Goal: Transaction & Acquisition: Purchase product/service

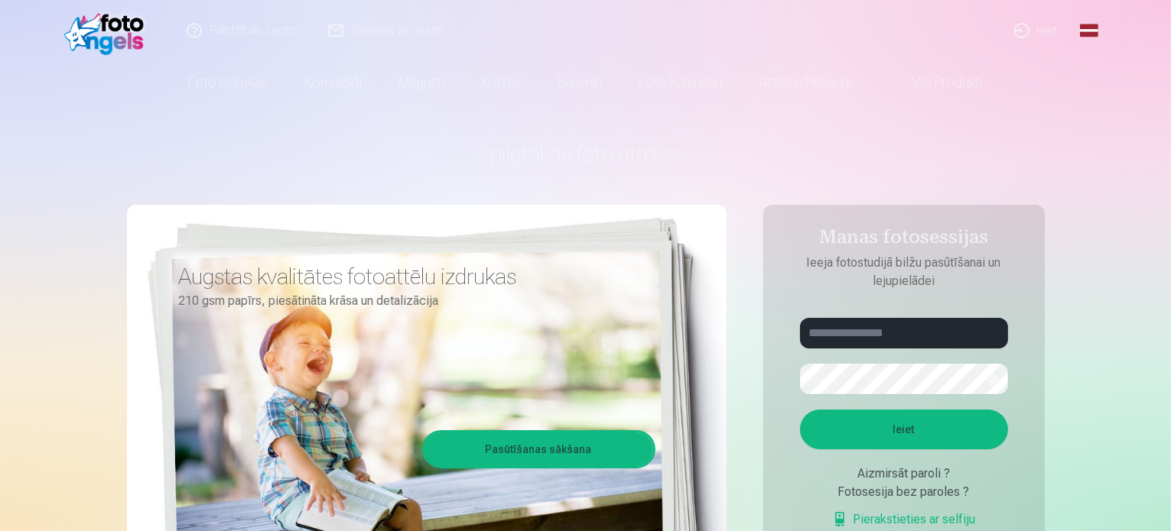
click at [1044, 32] on link "Ieiet" at bounding box center [1036, 30] width 73 height 61
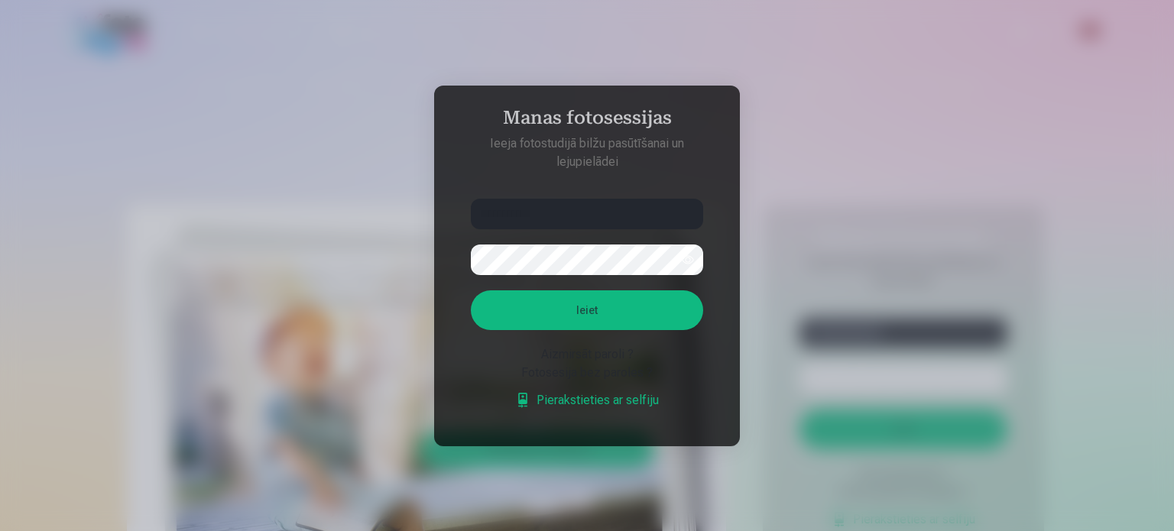
type input "**********"
click at [585, 302] on button "Ieiet" at bounding box center [587, 311] width 232 height 40
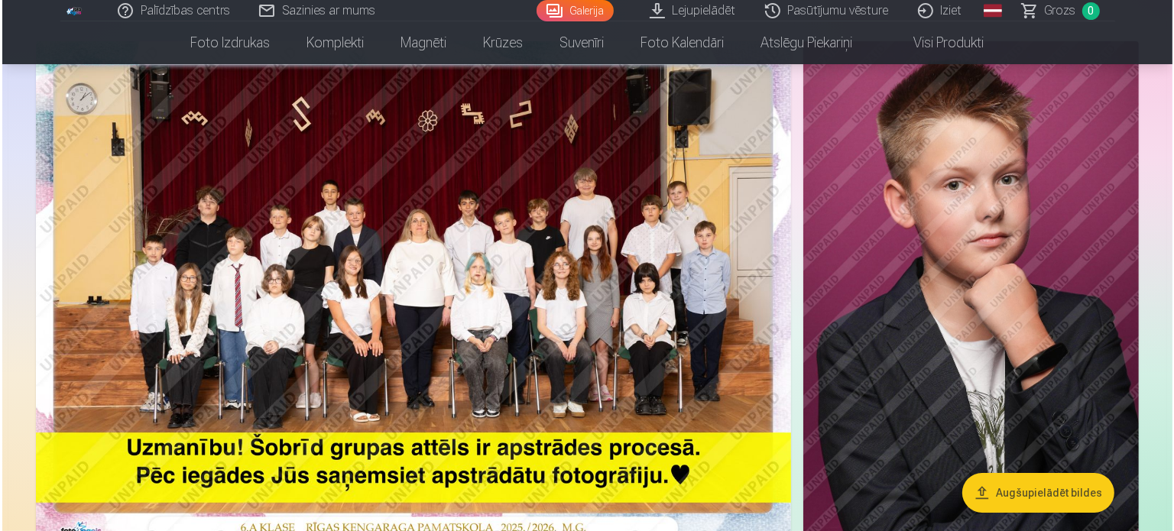
scroll to position [168, 0]
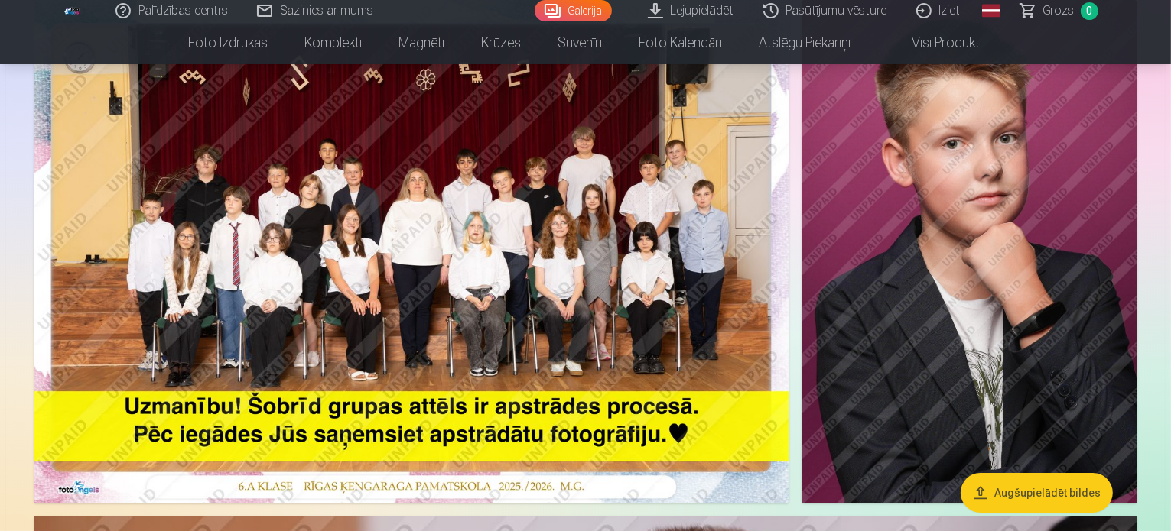
click at [318, 213] on img at bounding box center [411, 252] width 755 height 504
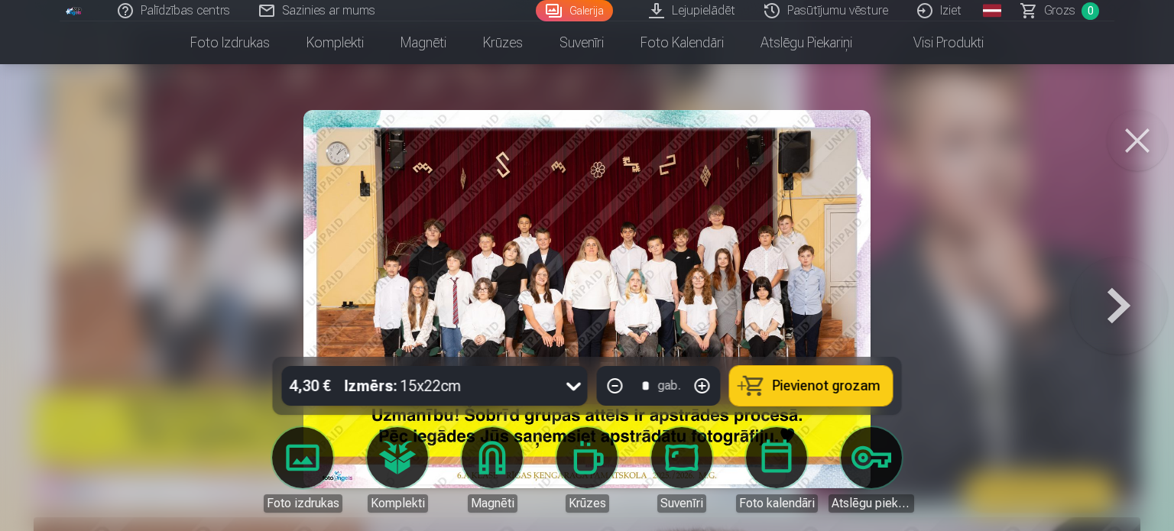
click at [624, 268] on img at bounding box center [587, 299] width 567 height 378
click at [1122, 303] on button at bounding box center [1119, 299] width 98 height 85
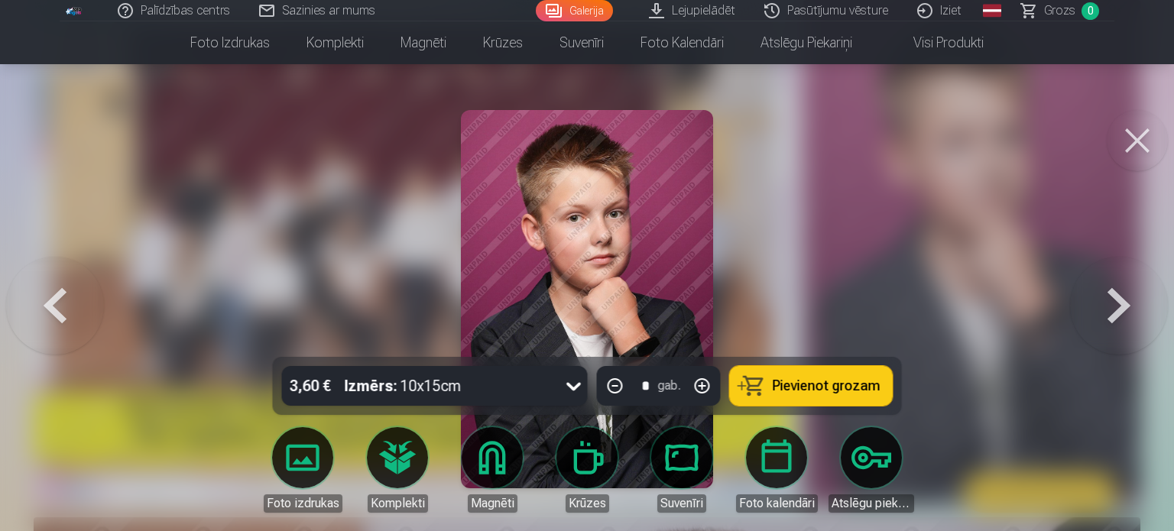
click at [1122, 302] on button at bounding box center [1119, 299] width 98 height 85
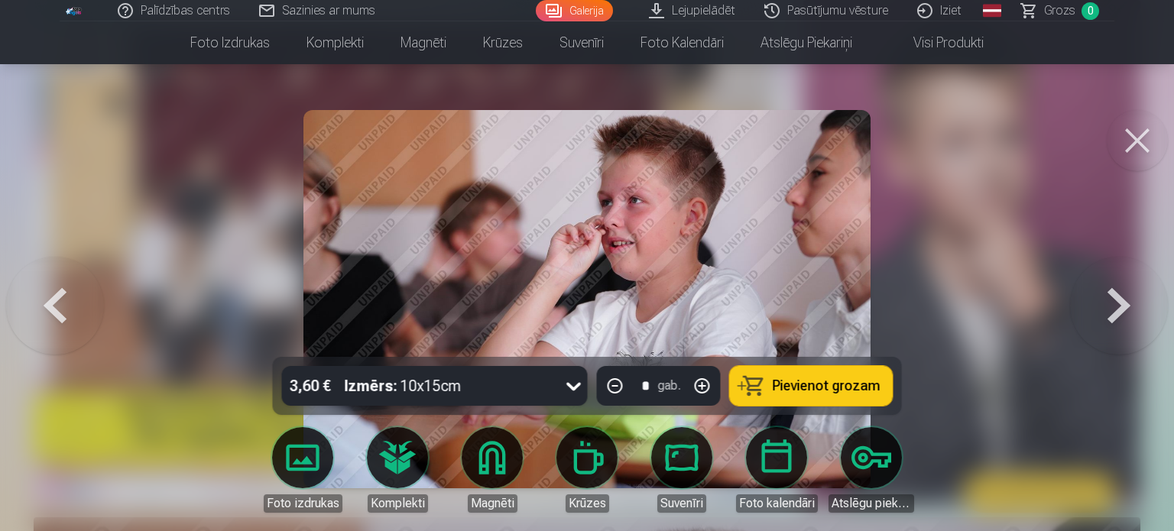
click at [1123, 302] on button at bounding box center [1119, 299] width 98 height 85
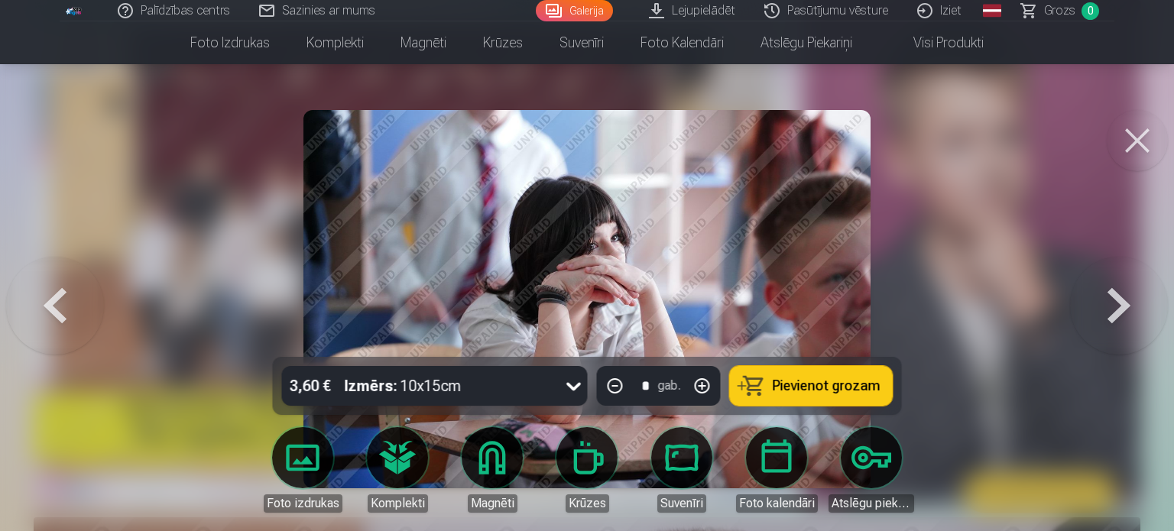
click at [1123, 302] on button at bounding box center [1119, 299] width 98 height 85
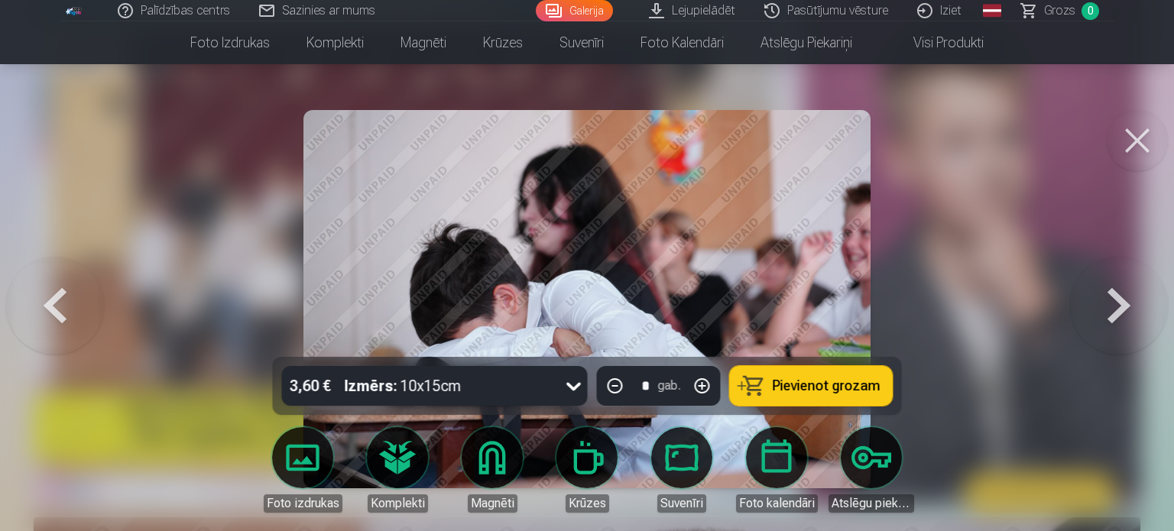
click at [1123, 302] on button at bounding box center [1119, 299] width 98 height 85
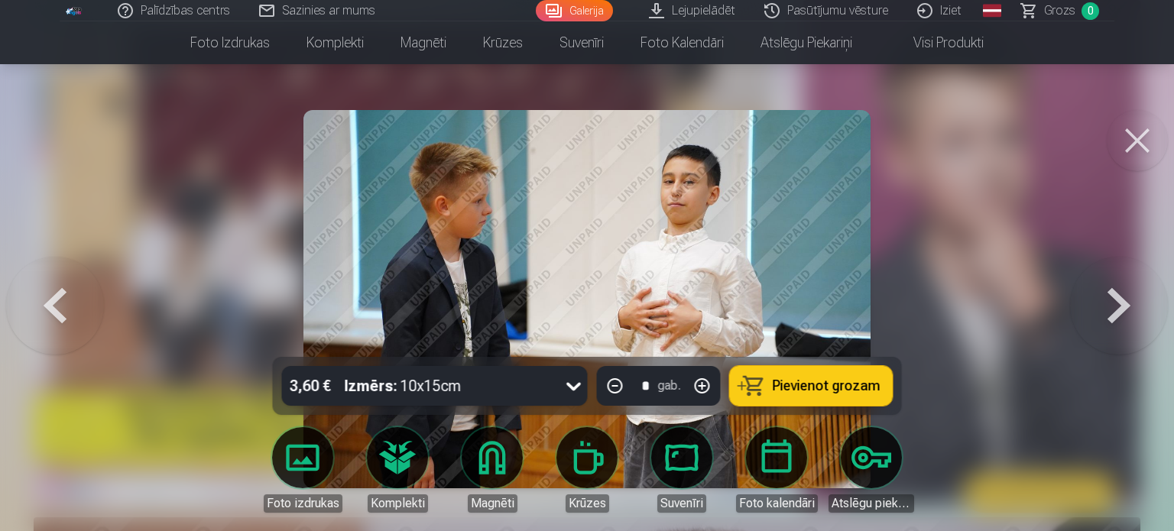
click at [1123, 302] on button at bounding box center [1119, 299] width 98 height 85
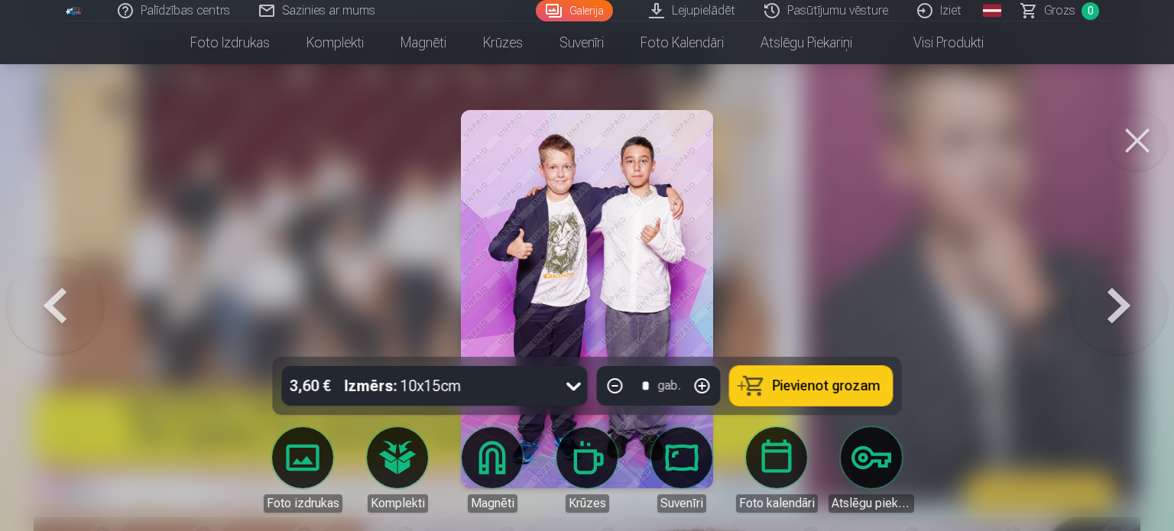
click at [1123, 302] on button at bounding box center [1119, 299] width 98 height 85
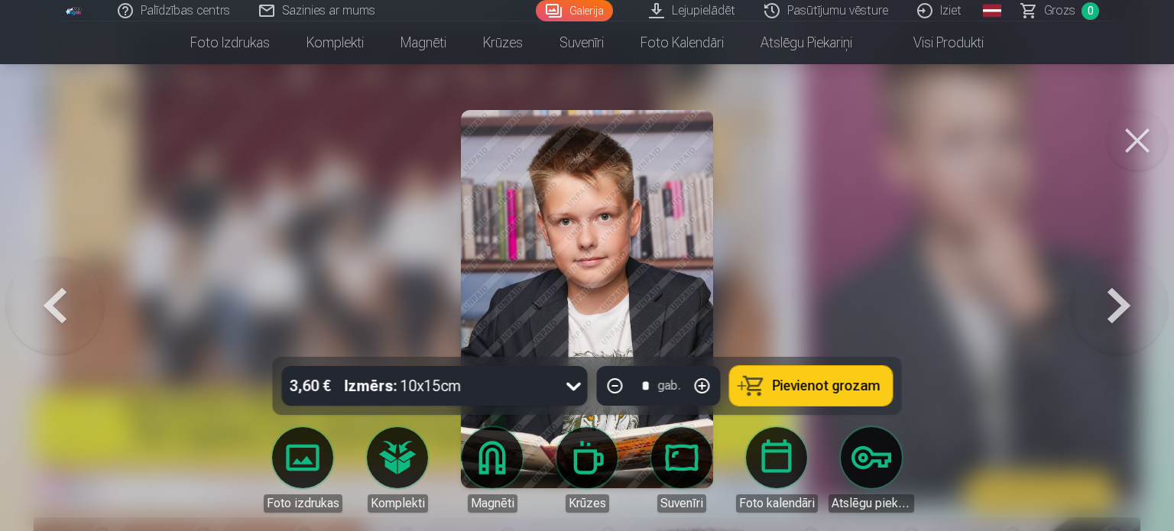
click at [1123, 302] on button at bounding box center [1119, 299] width 98 height 85
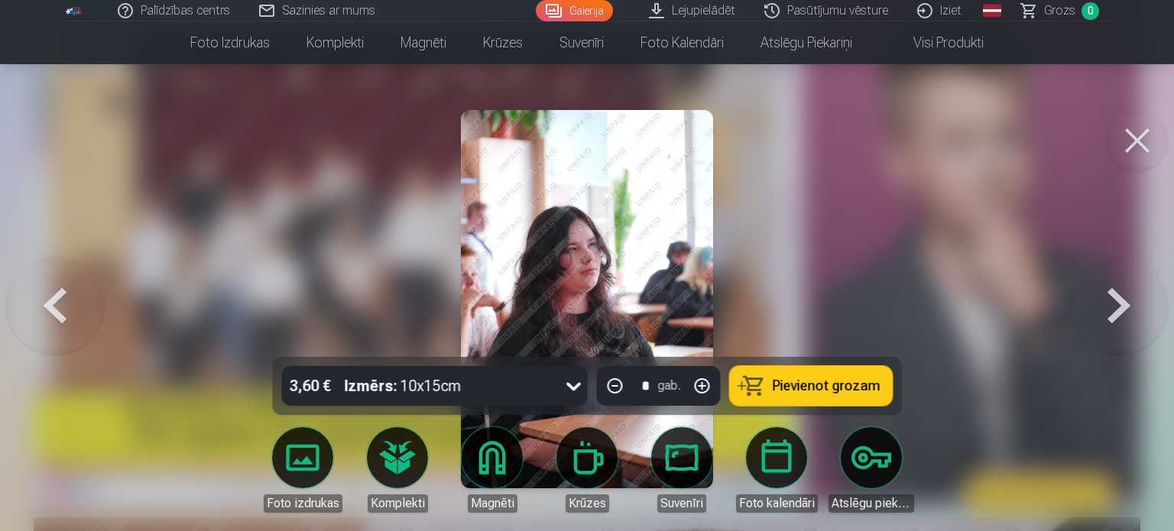
click at [1123, 304] on button at bounding box center [1119, 299] width 98 height 85
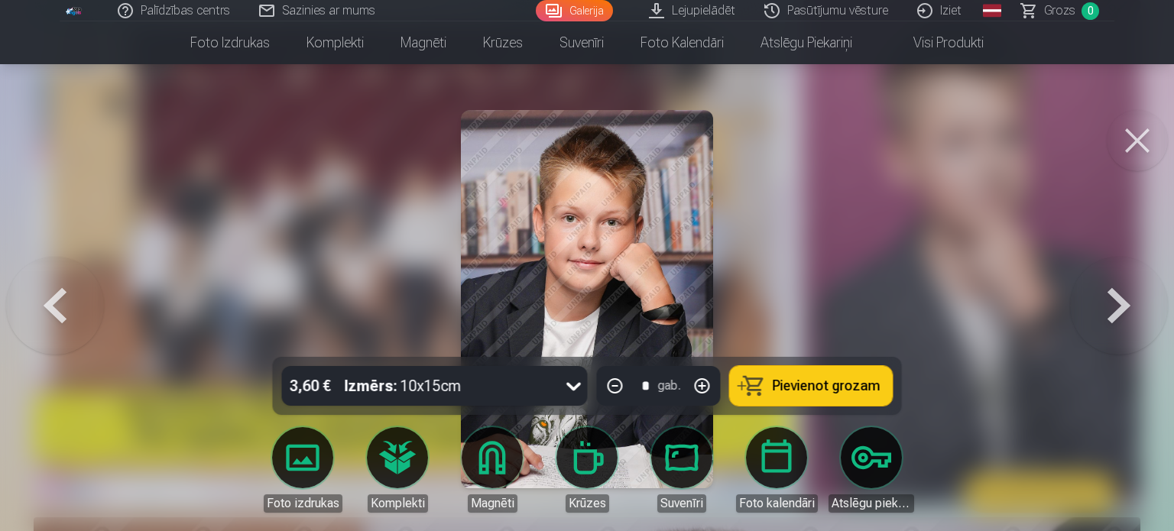
click at [1123, 307] on button at bounding box center [1119, 299] width 98 height 85
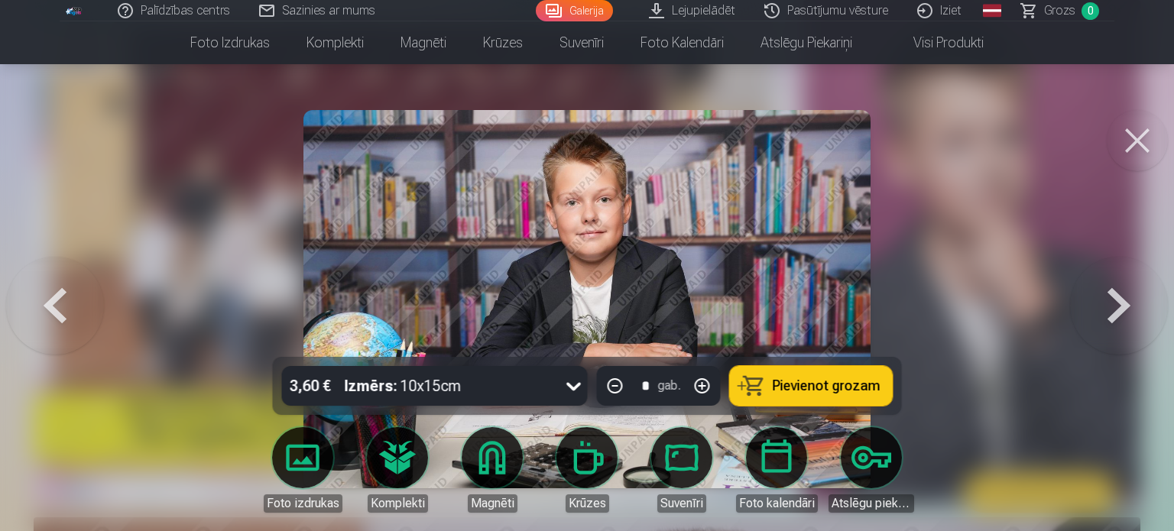
click at [1123, 308] on button at bounding box center [1119, 299] width 98 height 85
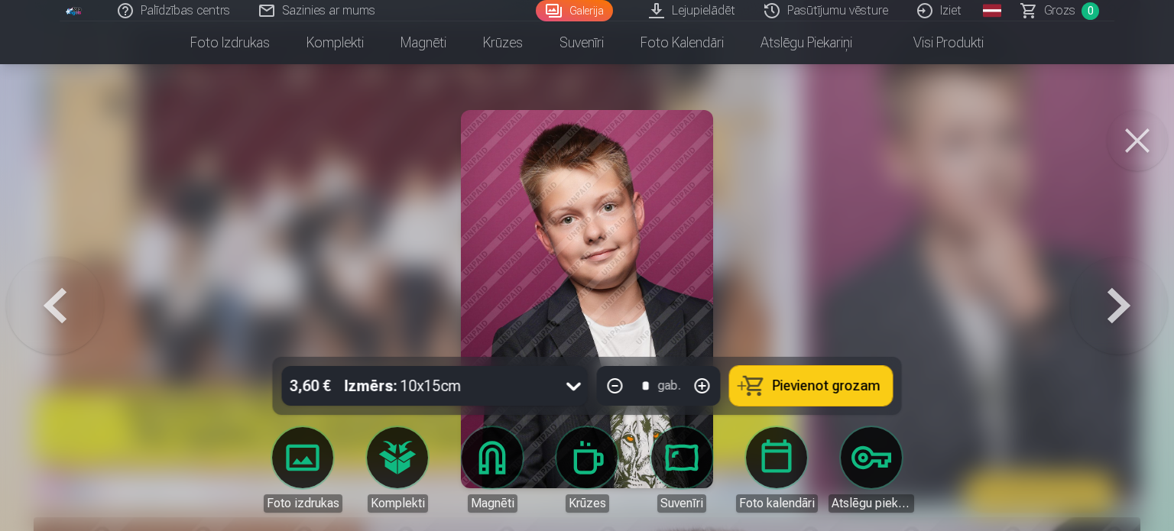
click at [1123, 315] on button at bounding box center [1119, 299] width 98 height 85
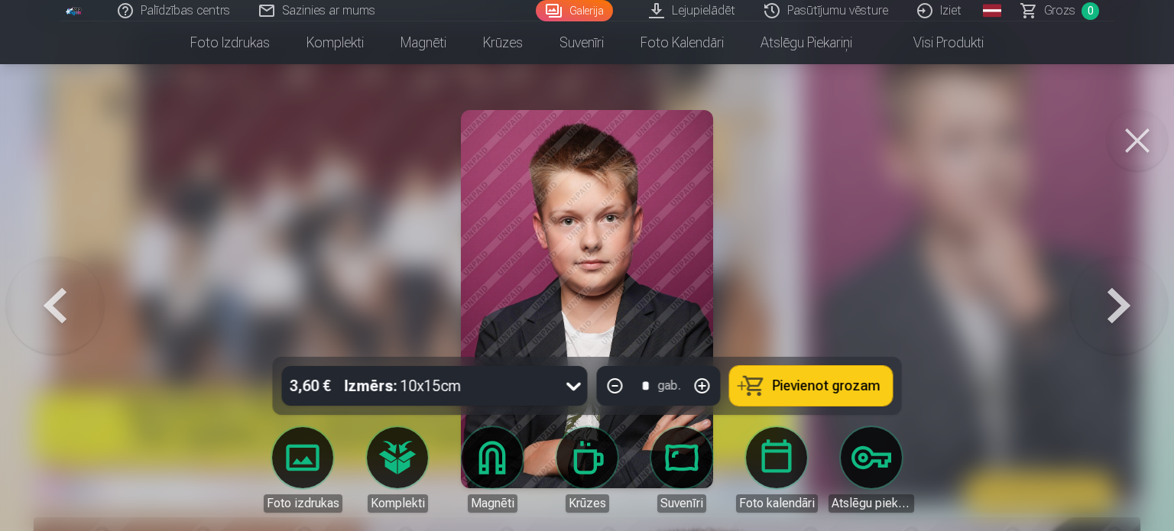
click at [1123, 320] on button at bounding box center [1119, 299] width 98 height 85
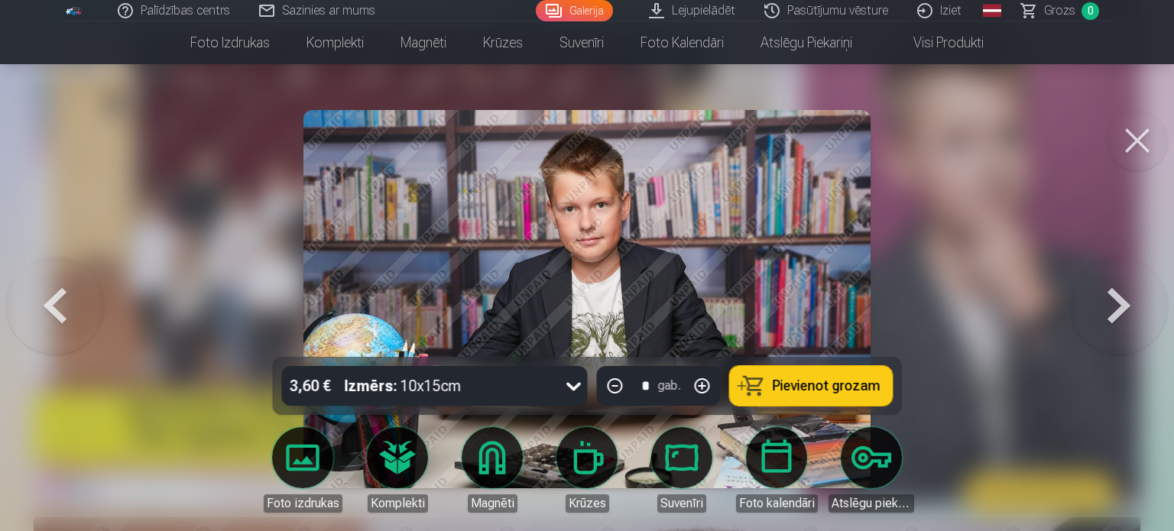
click at [1123, 320] on button at bounding box center [1119, 299] width 98 height 85
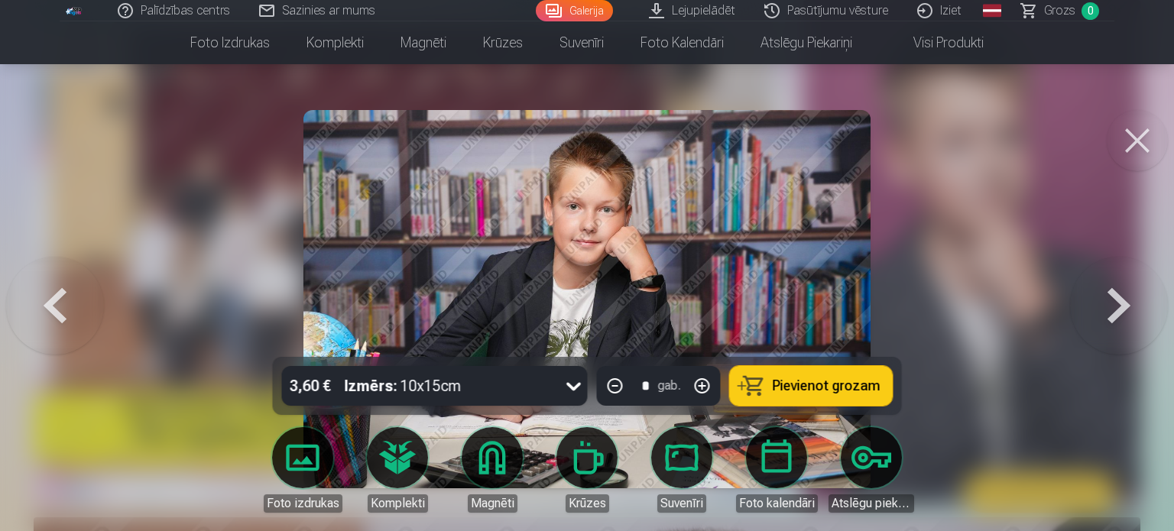
click at [1123, 323] on button at bounding box center [1119, 299] width 98 height 85
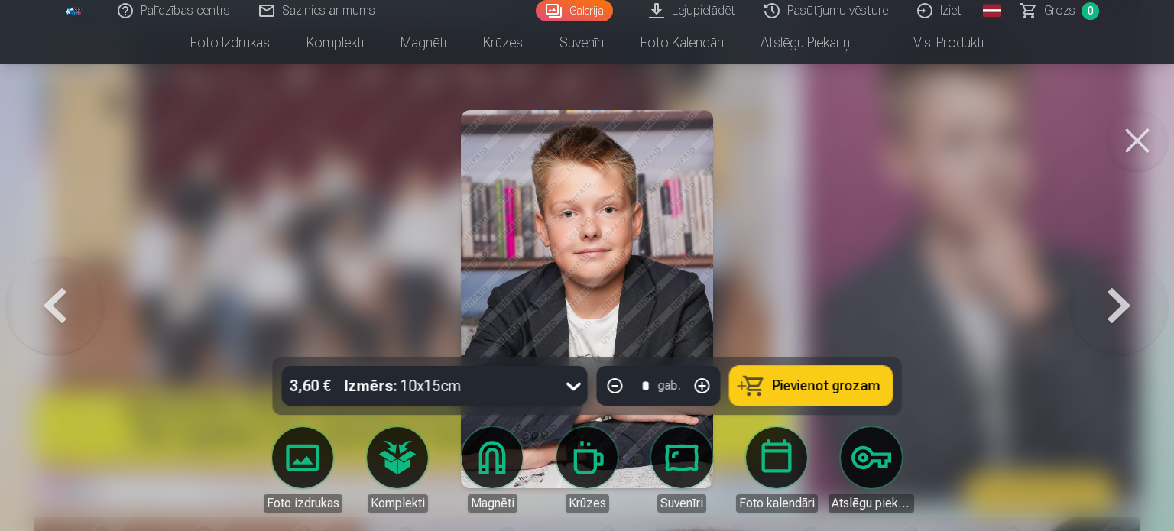
click at [1123, 323] on button at bounding box center [1119, 299] width 98 height 85
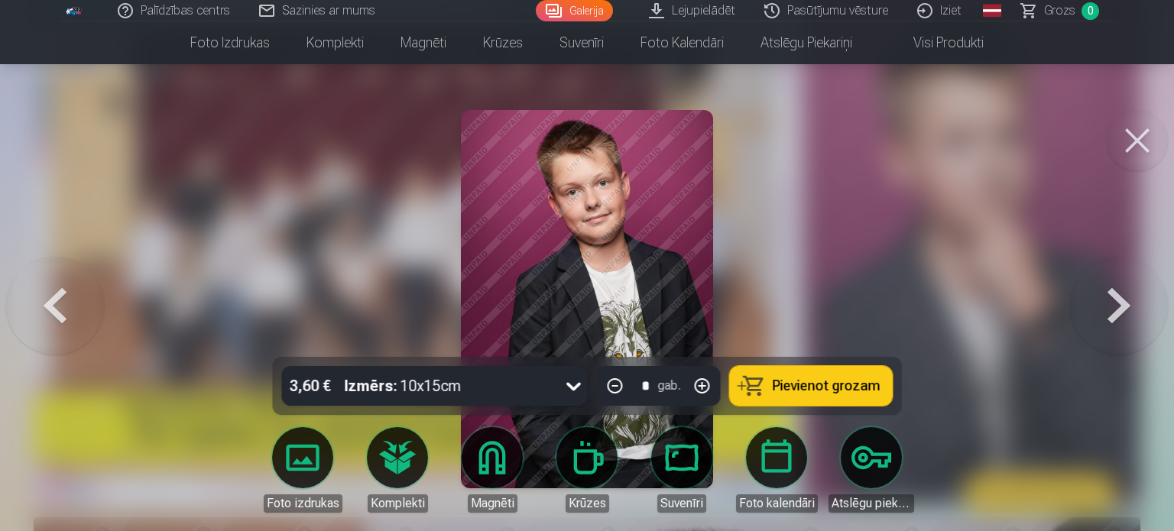
click at [1123, 325] on button at bounding box center [1119, 299] width 98 height 85
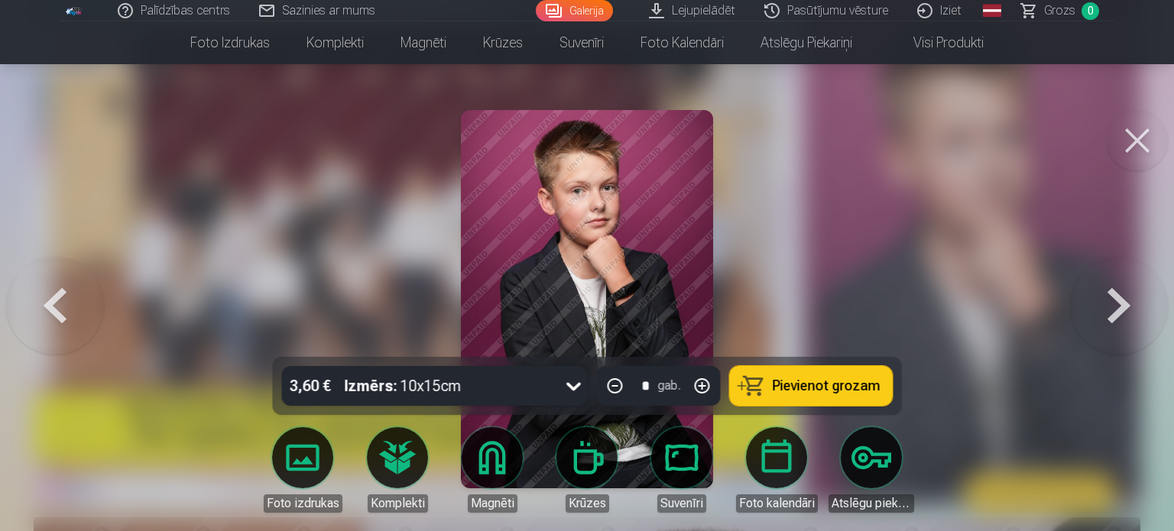
click at [1123, 330] on button at bounding box center [1119, 299] width 98 height 85
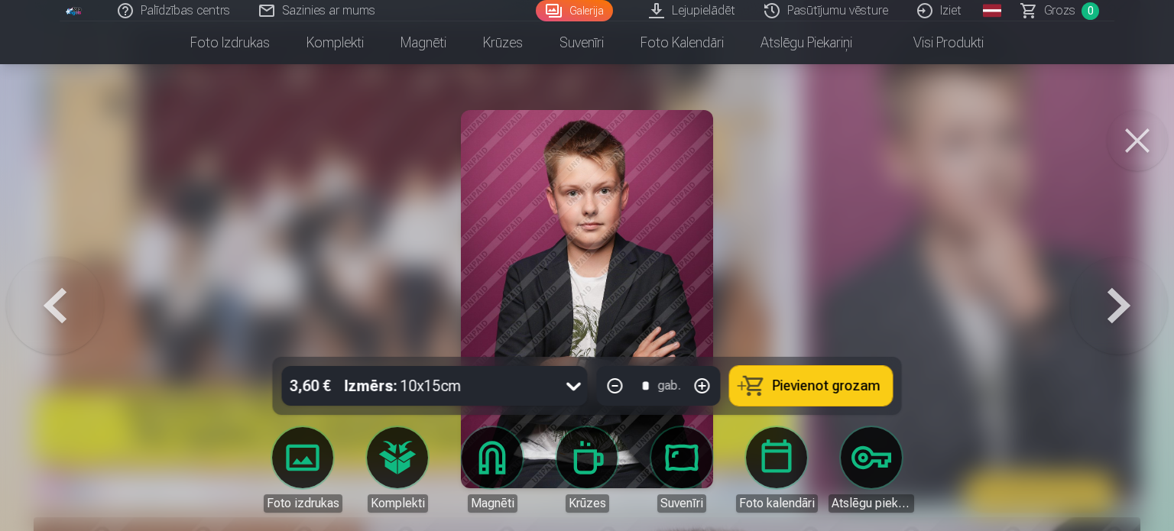
click at [1123, 330] on button at bounding box center [1119, 299] width 98 height 85
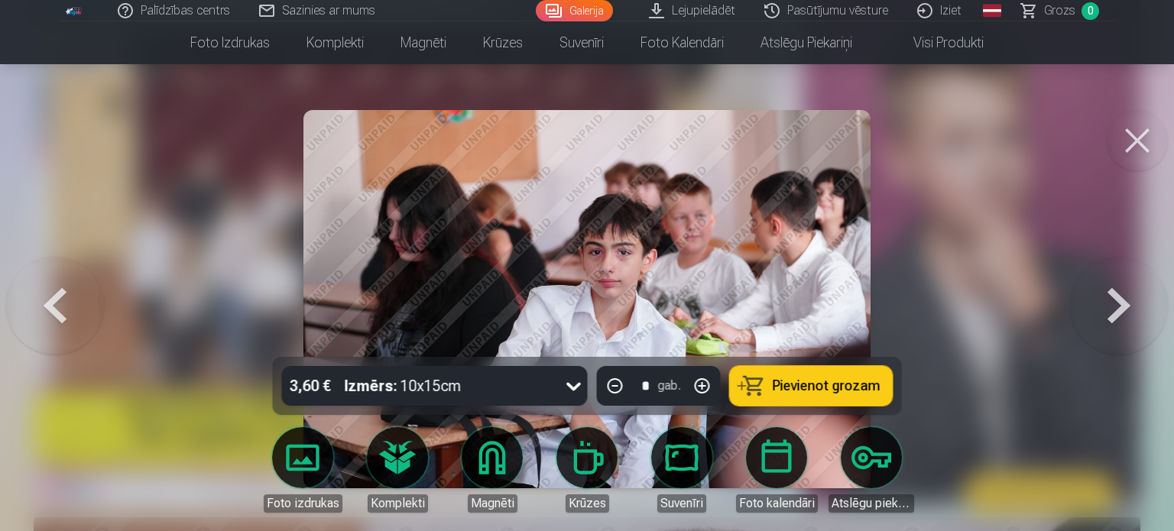
click at [1123, 330] on button at bounding box center [1119, 299] width 98 height 85
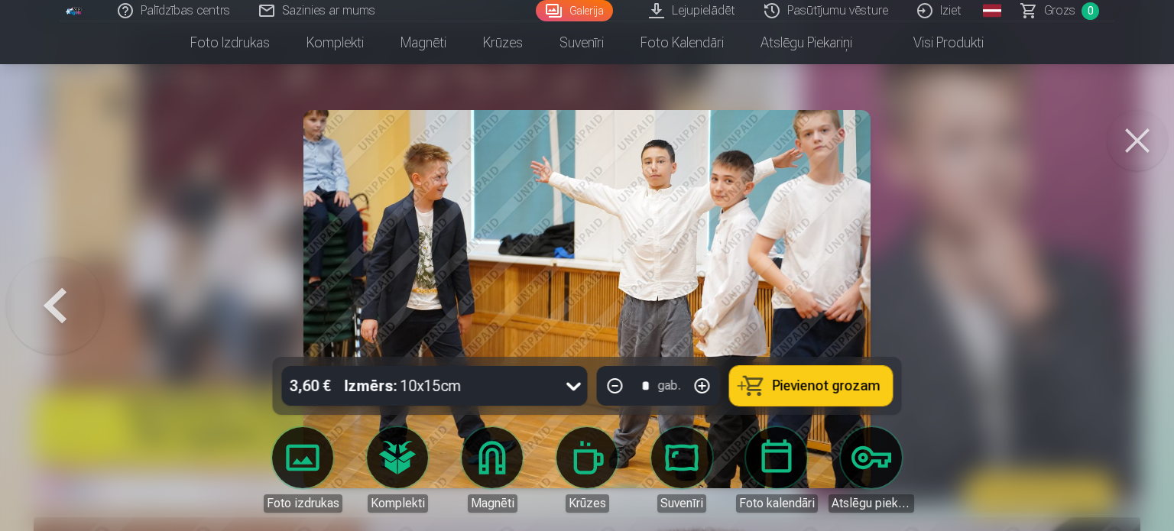
click at [63, 321] on button at bounding box center [55, 299] width 98 height 85
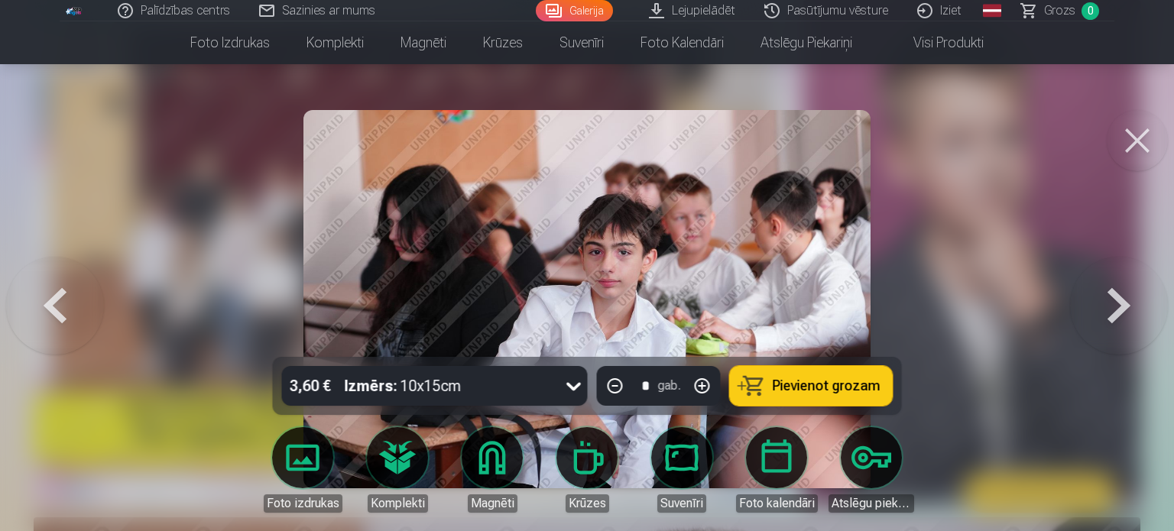
click at [63, 321] on button at bounding box center [55, 299] width 98 height 85
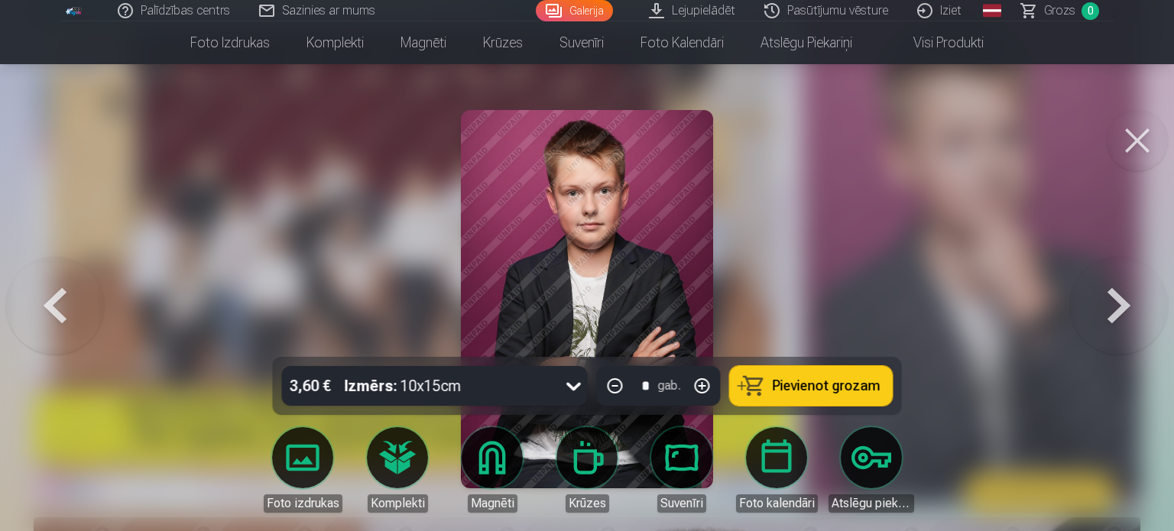
click at [63, 321] on button at bounding box center [55, 299] width 98 height 85
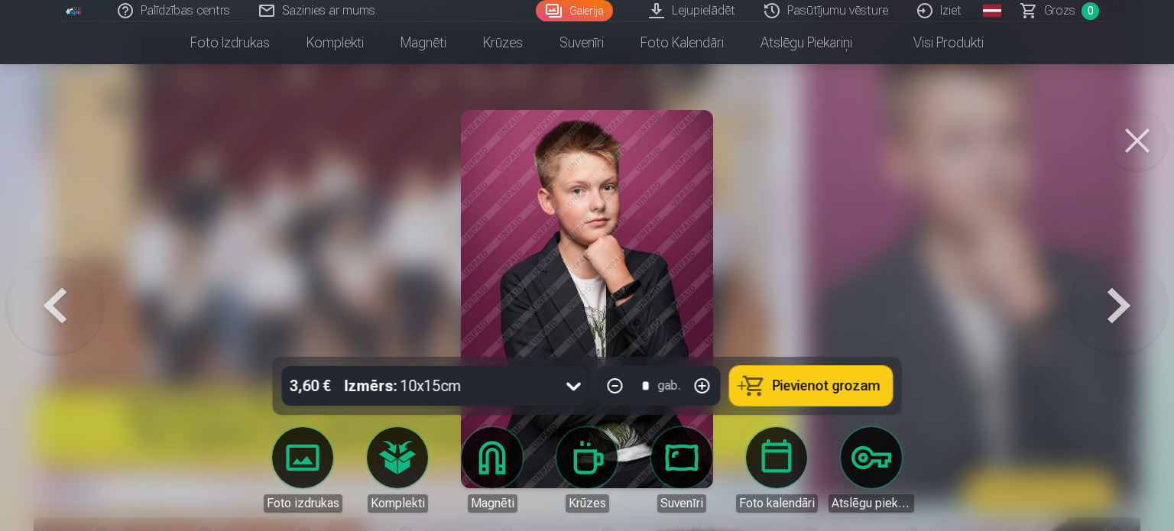
click at [63, 321] on button at bounding box center [55, 299] width 98 height 85
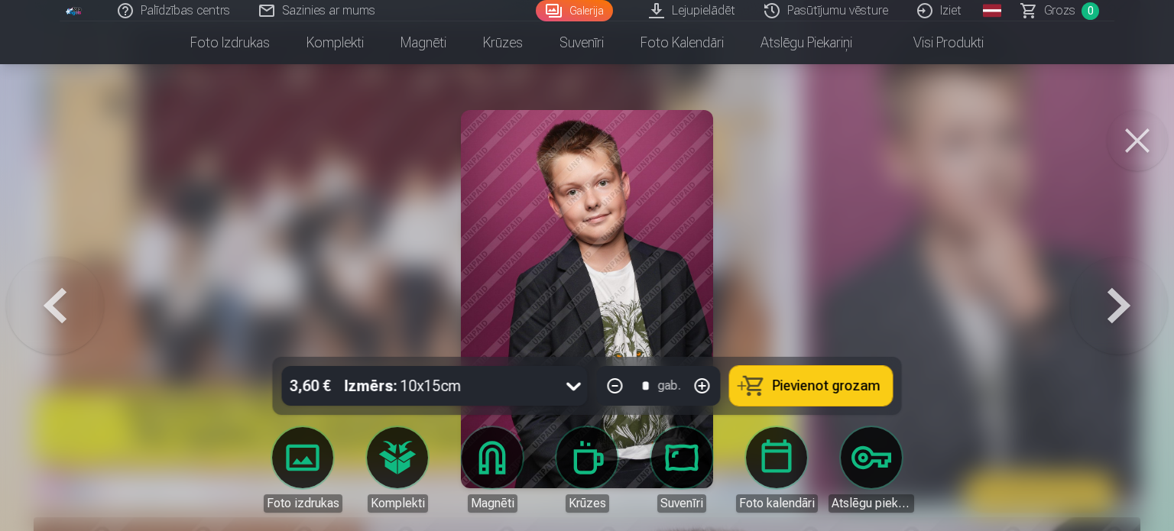
click at [63, 321] on button at bounding box center [55, 299] width 98 height 85
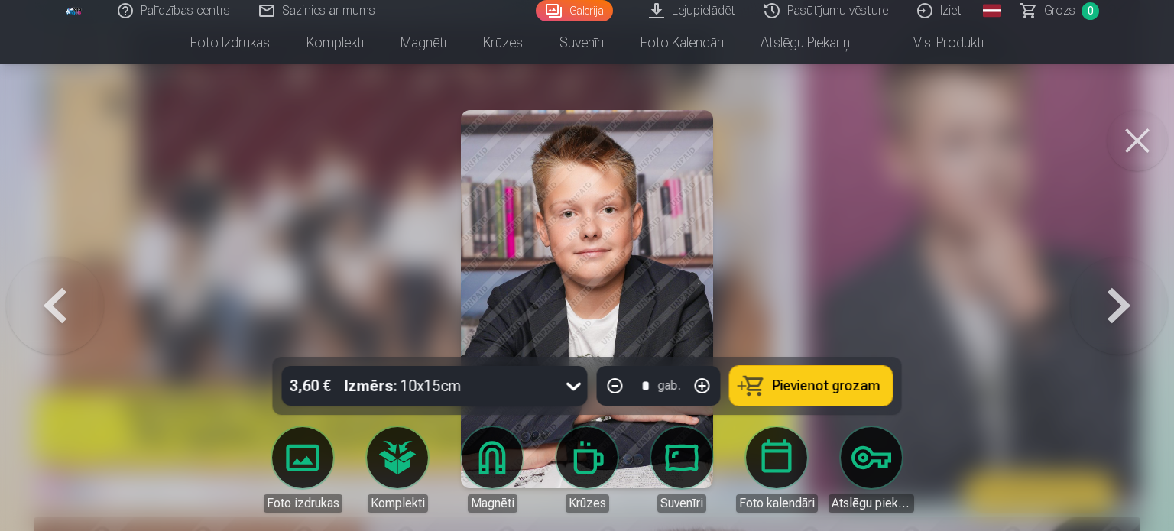
click at [61, 323] on button at bounding box center [55, 299] width 98 height 85
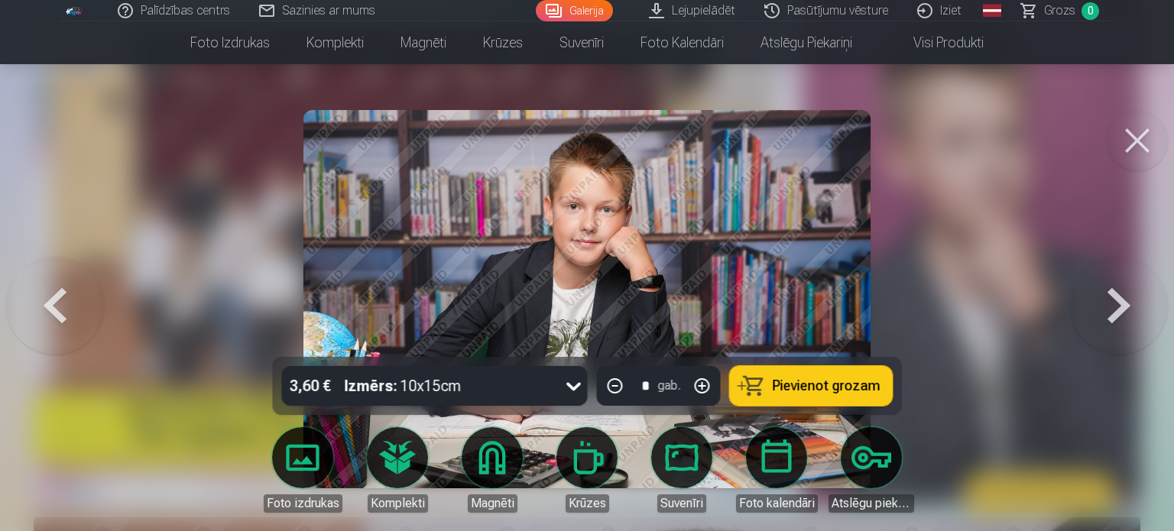
click at [61, 323] on button at bounding box center [55, 299] width 98 height 85
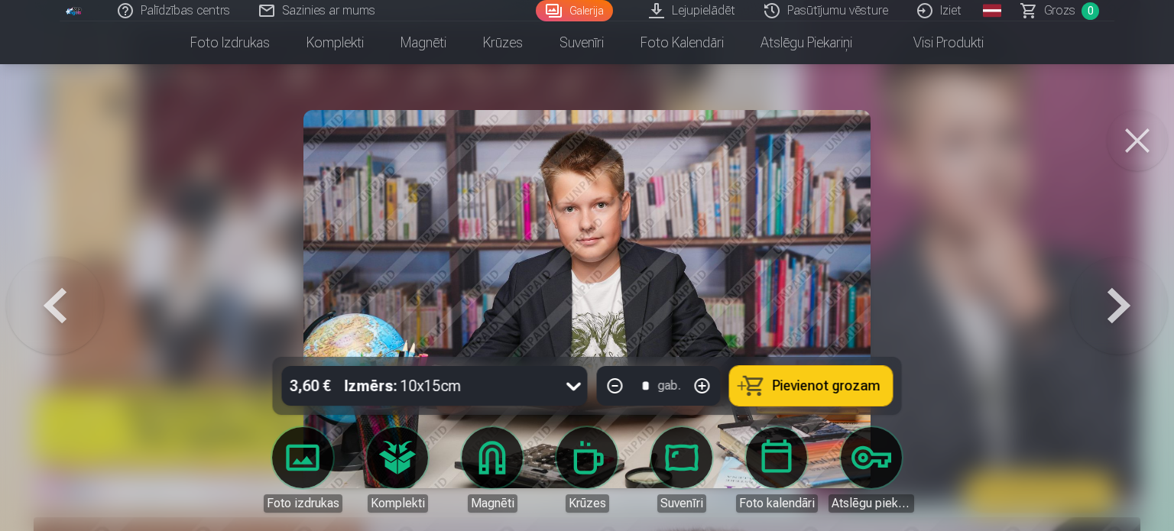
click at [1124, 310] on button at bounding box center [1119, 299] width 98 height 85
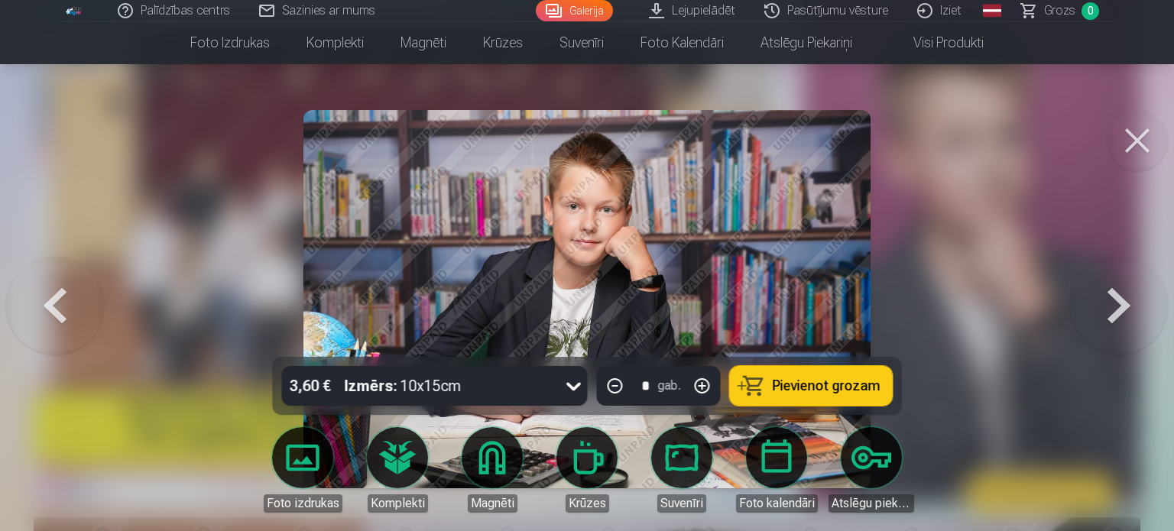
click at [35, 315] on button at bounding box center [55, 299] width 98 height 85
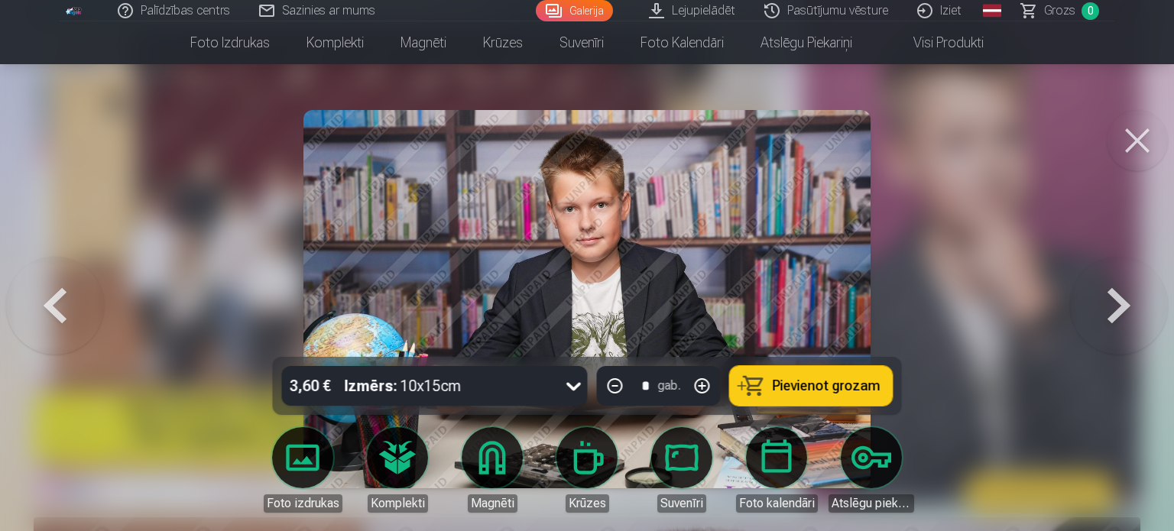
click at [35, 315] on button at bounding box center [55, 299] width 98 height 85
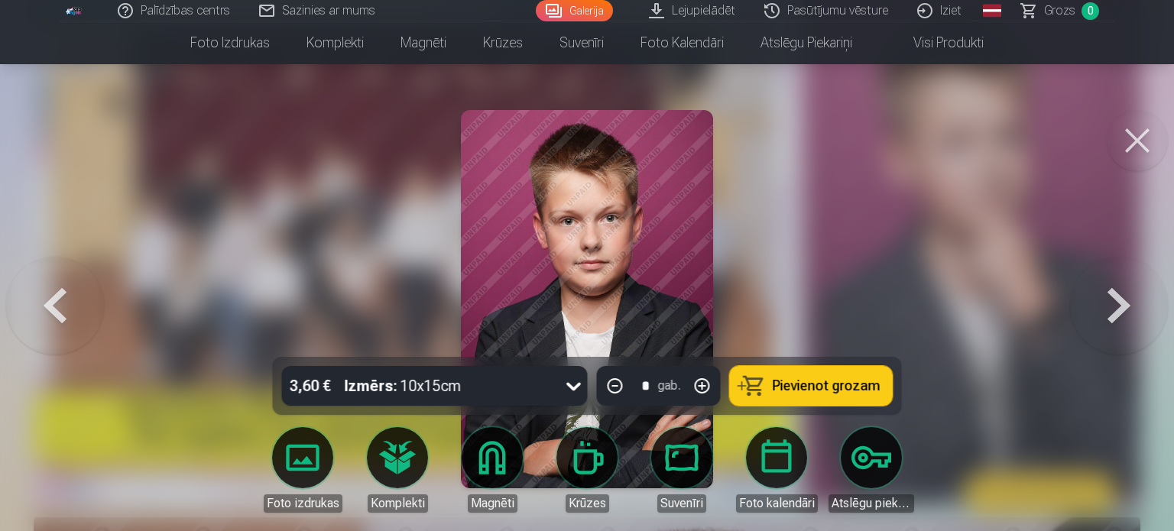
click at [35, 315] on button at bounding box center [55, 299] width 98 height 85
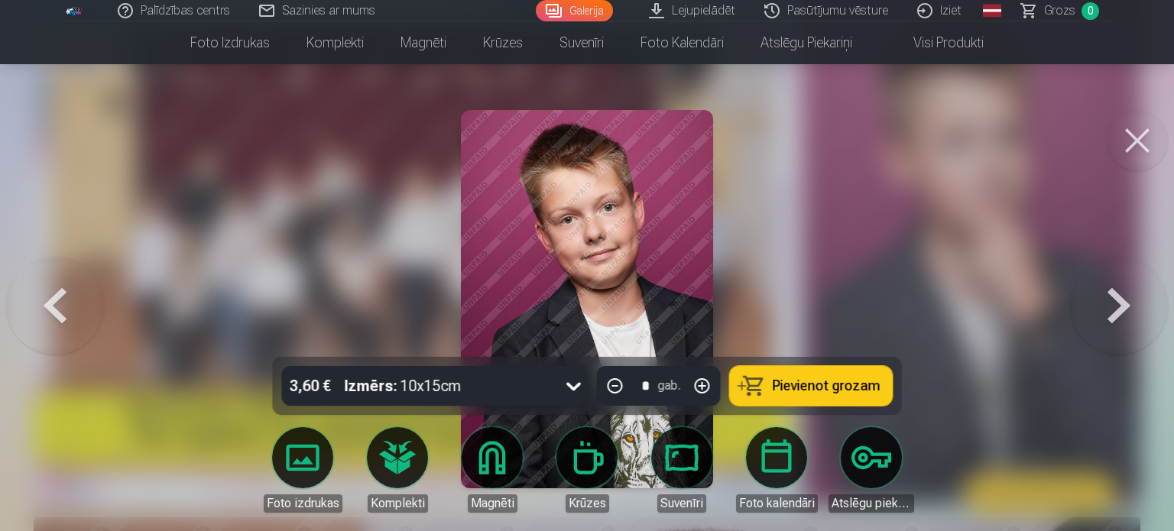
click at [35, 315] on button at bounding box center [55, 299] width 98 height 85
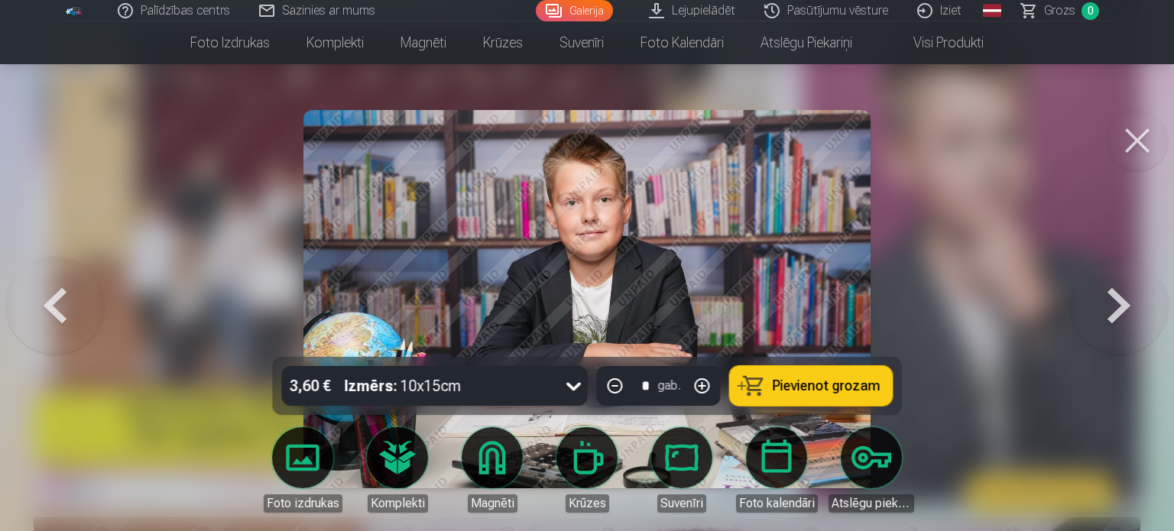
click at [35, 315] on button at bounding box center [55, 299] width 98 height 85
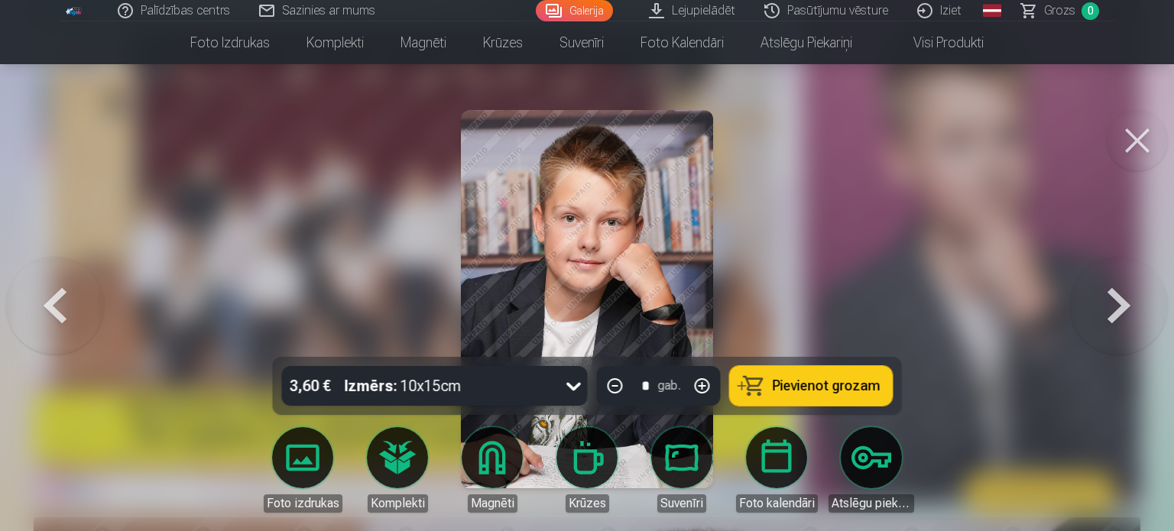
click at [35, 315] on button at bounding box center [55, 299] width 98 height 85
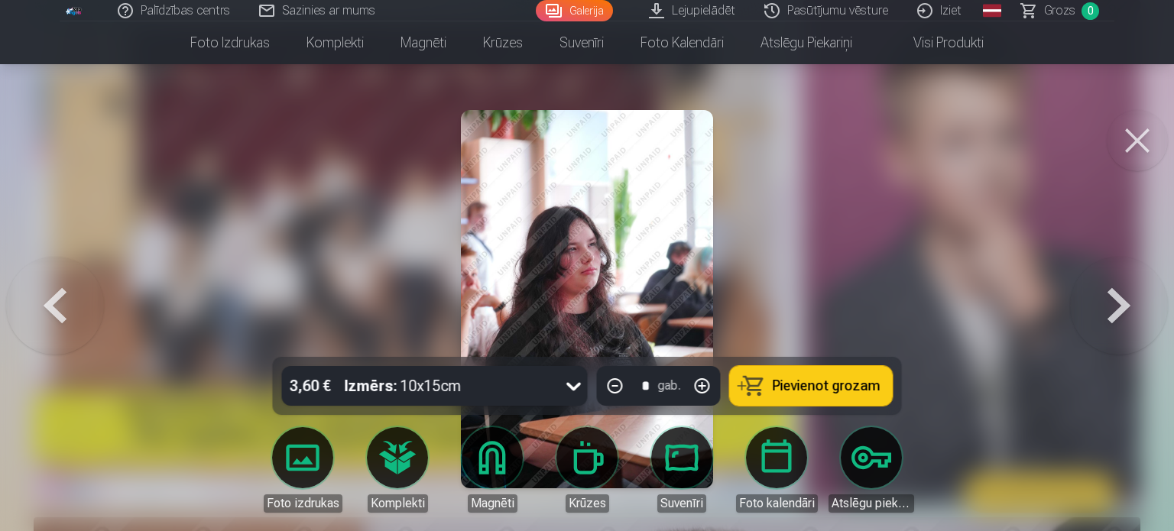
click at [35, 315] on button at bounding box center [55, 299] width 98 height 85
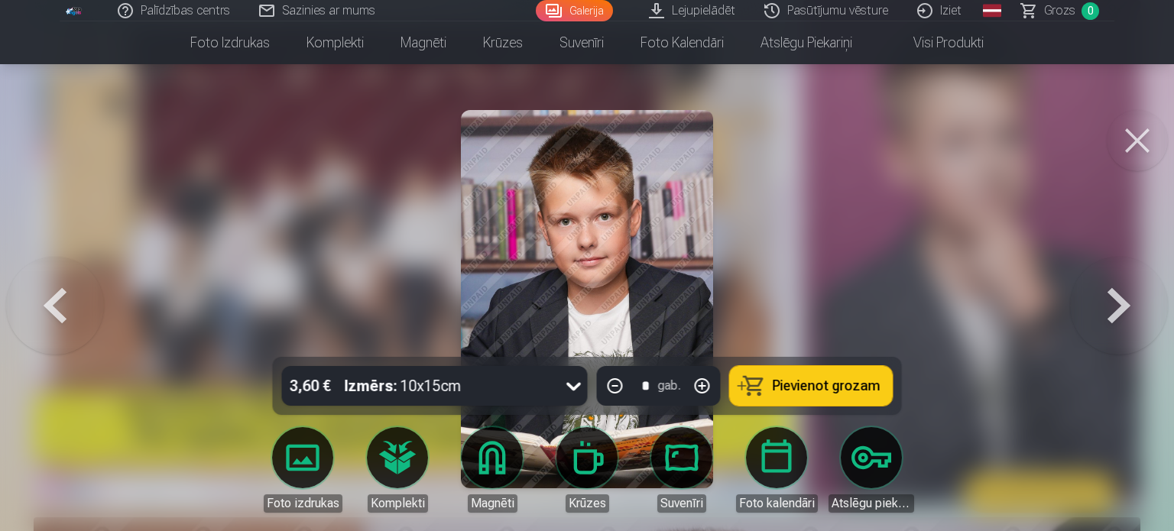
click at [35, 315] on button at bounding box center [55, 299] width 98 height 85
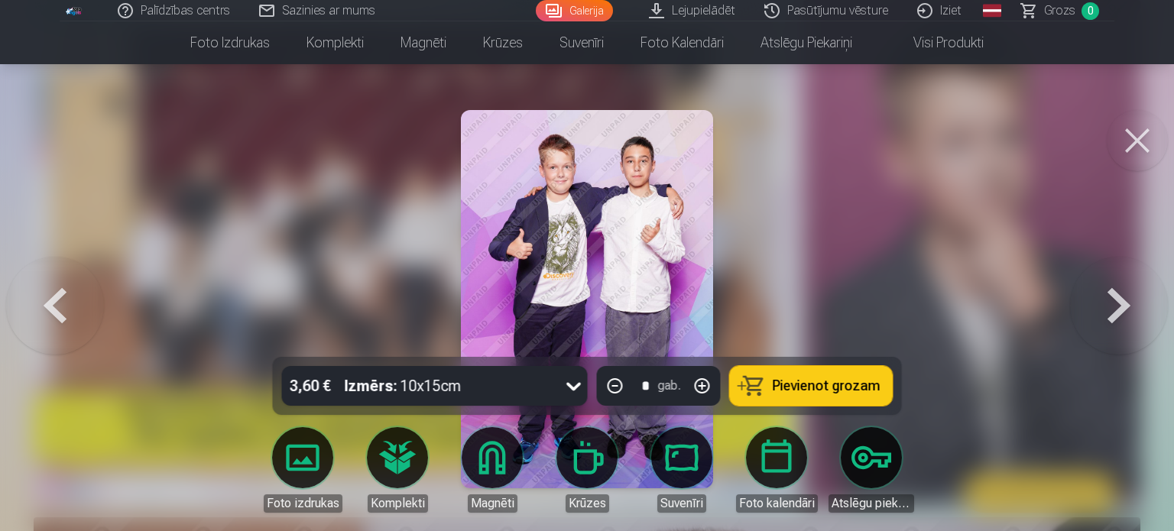
click at [35, 315] on button at bounding box center [55, 299] width 98 height 85
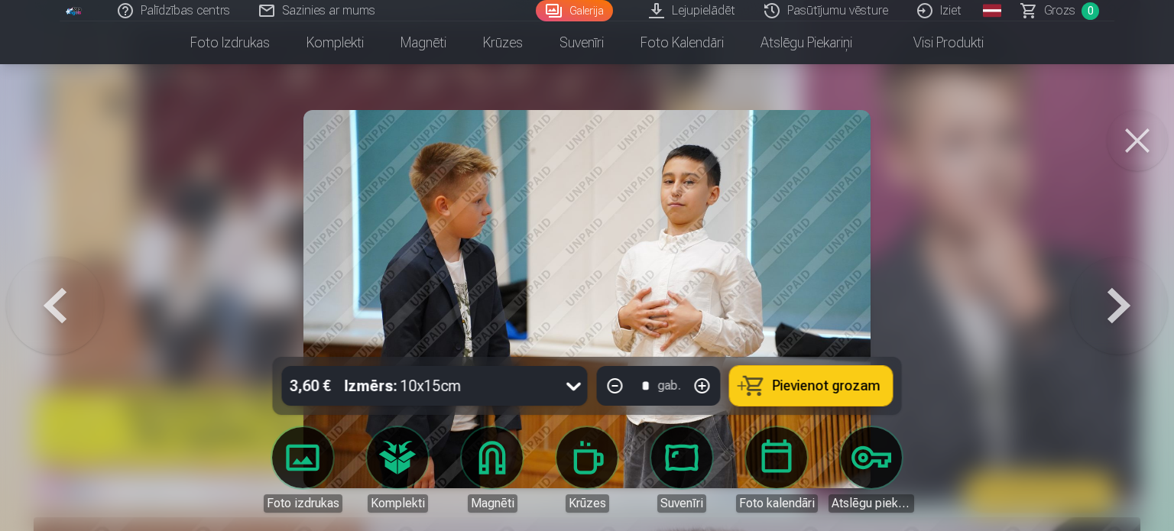
click at [35, 315] on button at bounding box center [55, 299] width 98 height 85
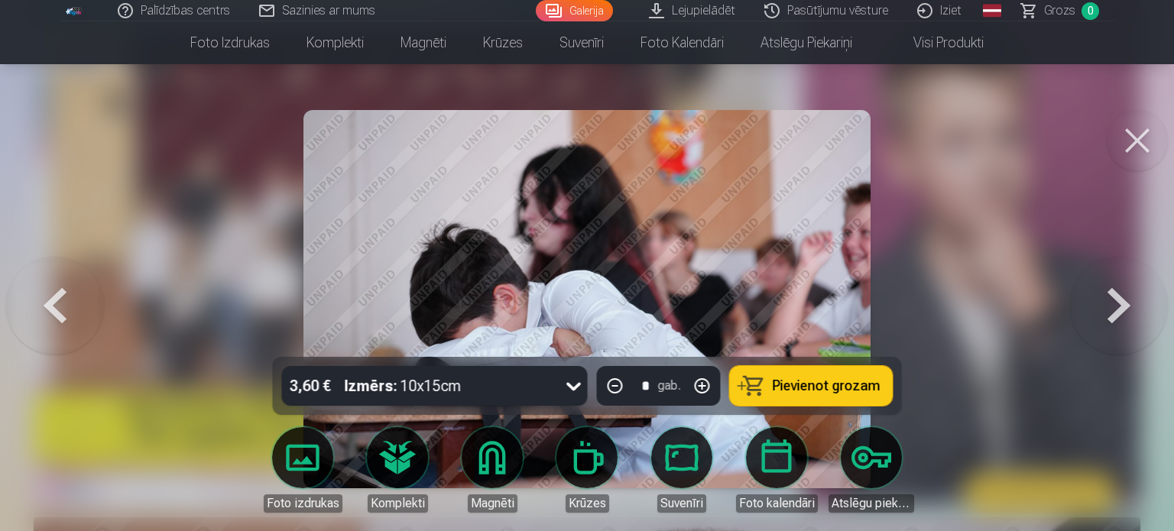
click at [35, 315] on button at bounding box center [55, 299] width 98 height 85
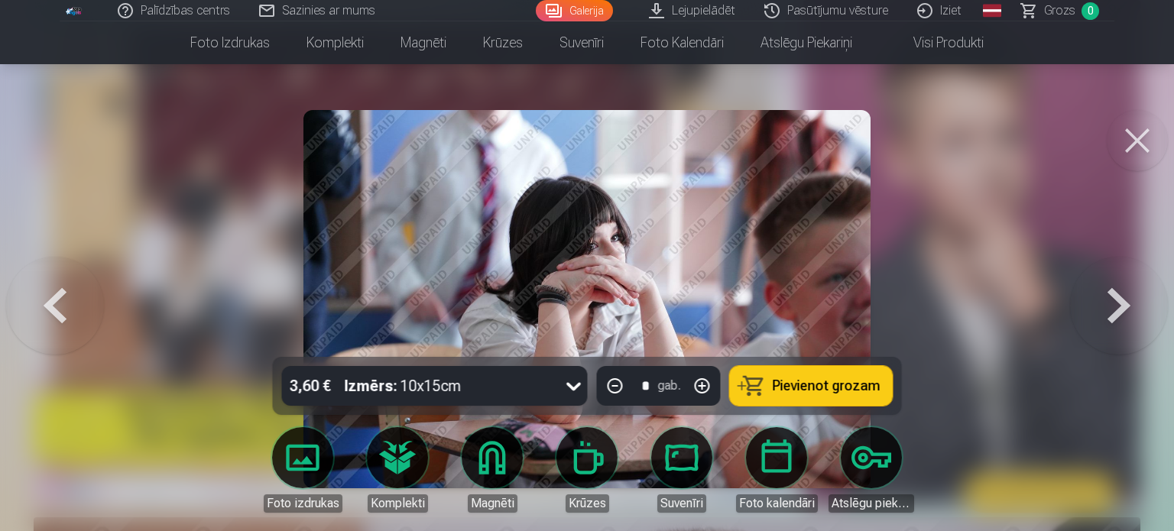
click at [35, 315] on button at bounding box center [55, 299] width 98 height 85
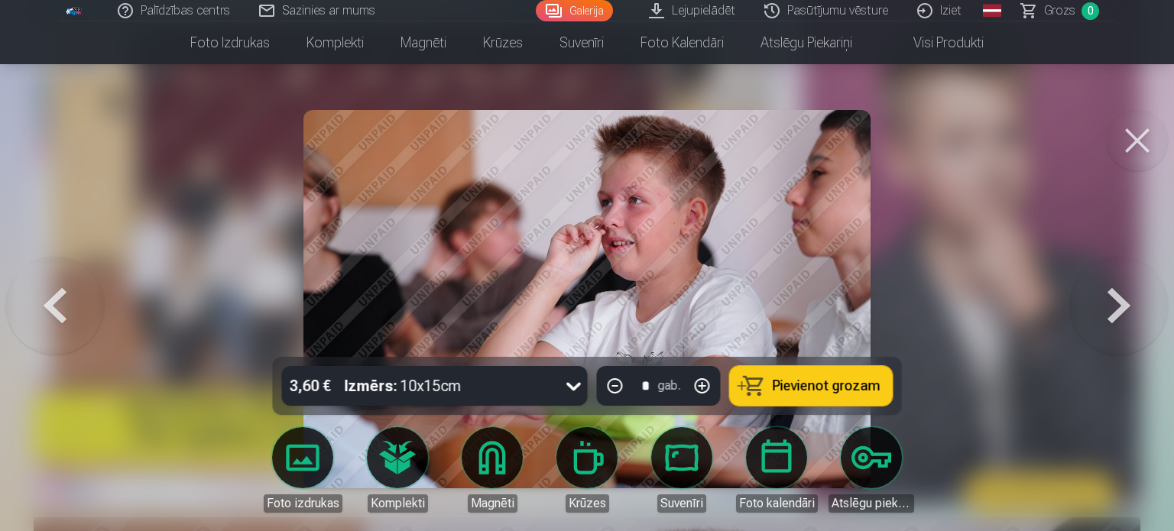
click at [35, 315] on button at bounding box center [55, 299] width 98 height 85
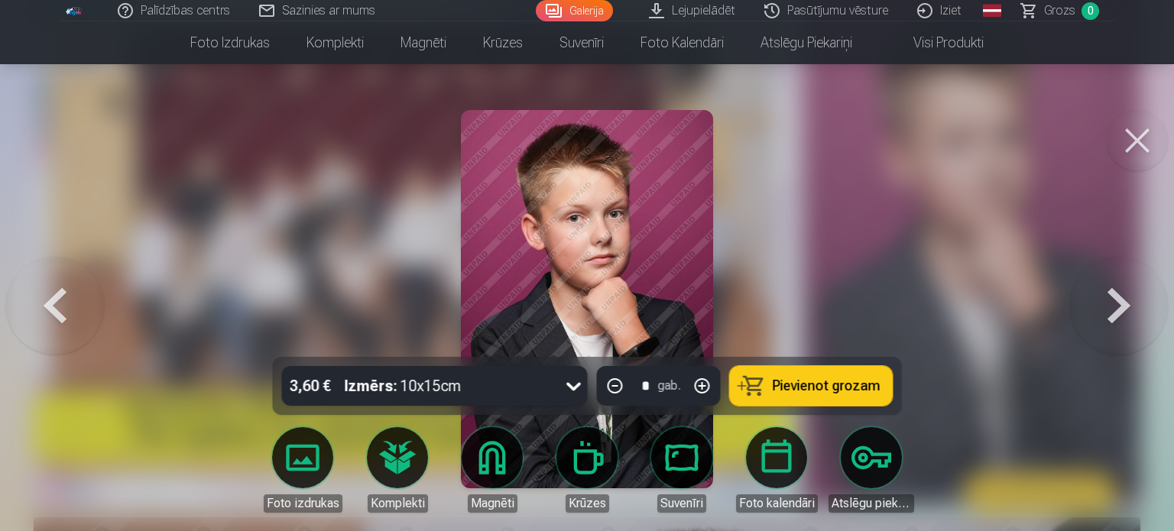
click at [1132, 319] on button at bounding box center [1119, 299] width 98 height 85
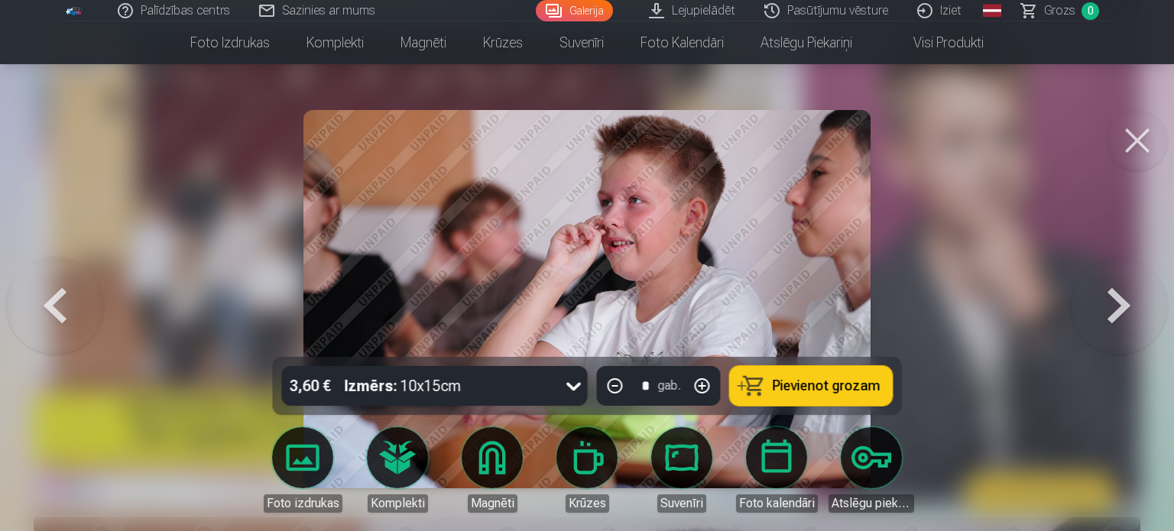
click at [50, 304] on button at bounding box center [55, 299] width 98 height 85
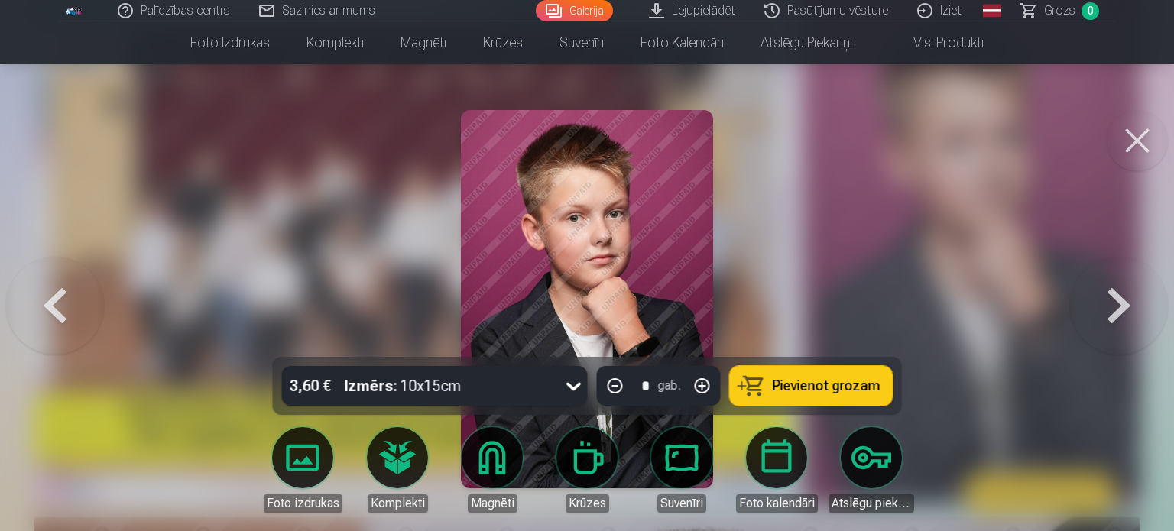
click at [50, 304] on button at bounding box center [55, 299] width 98 height 85
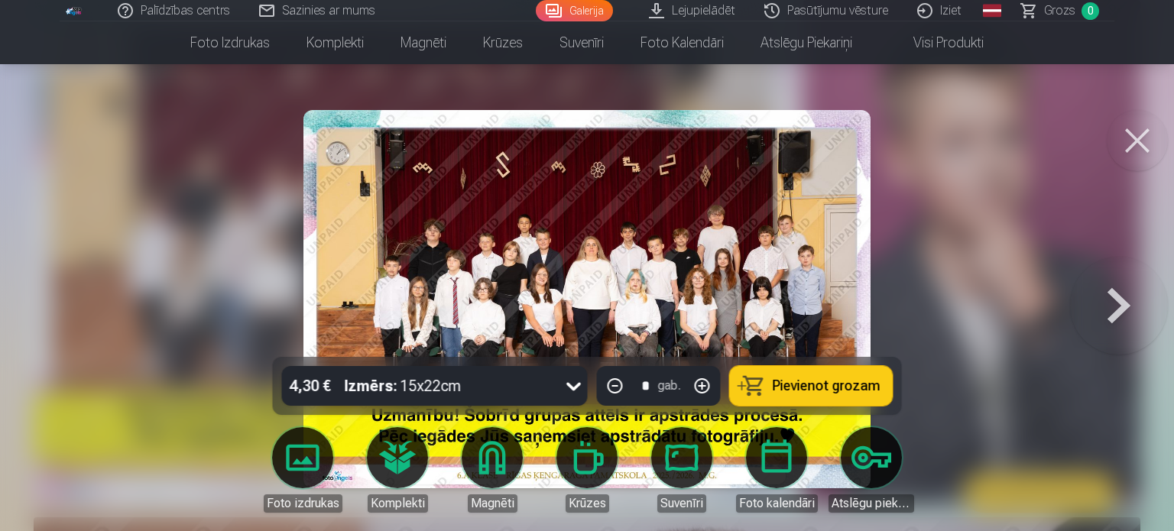
click at [965, 52] on link "Visi produkti" at bounding box center [937, 42] width 132 height 43
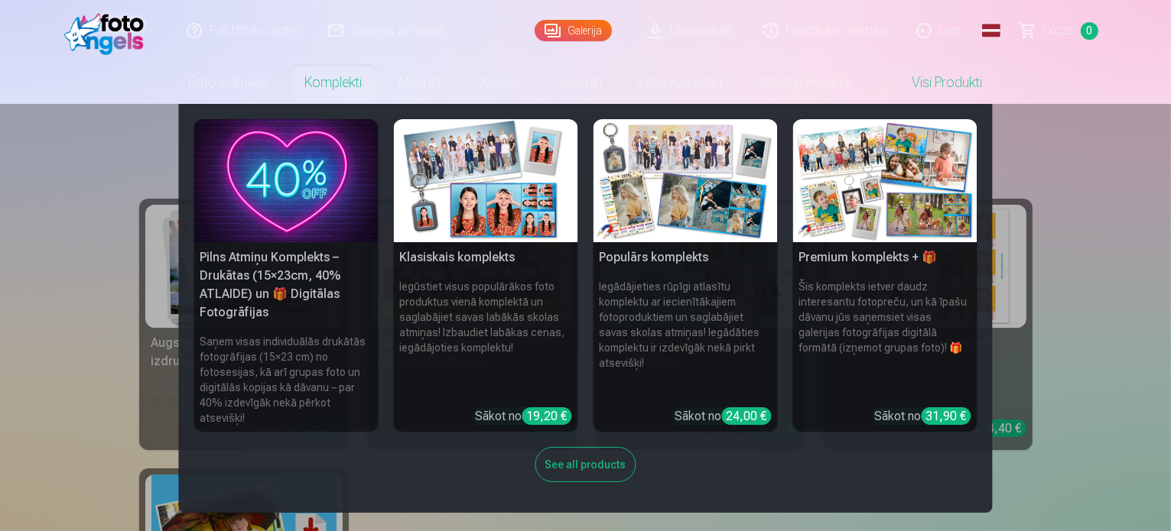
click at [590, 456] on div "See all products" at bounding box center [585, 464] width 101 height 35
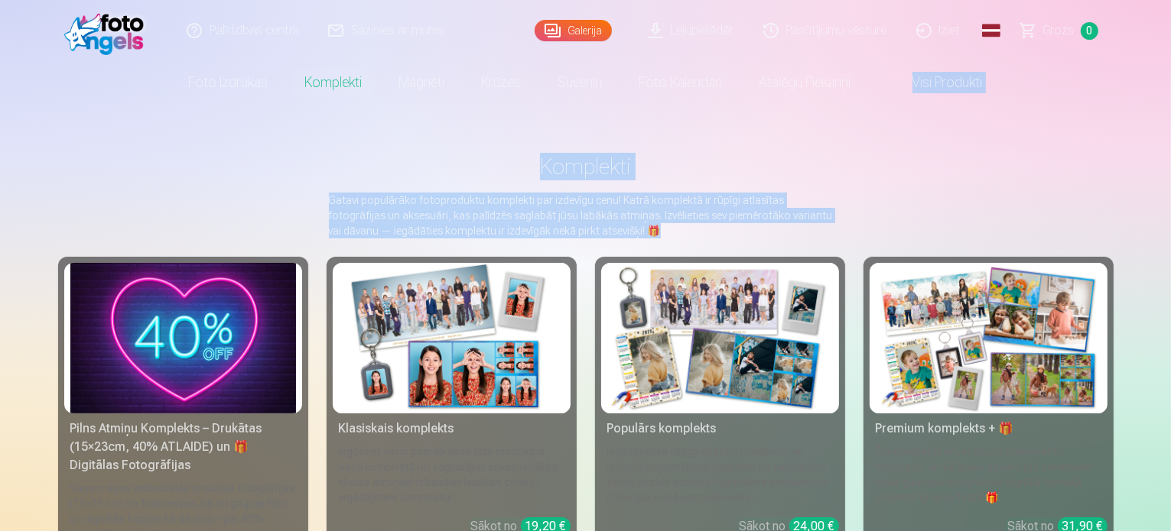
drag, startPoint x: 1170, startPoint y: 72, endPoint x: 1174, endPoint y: 226, distance: 153.7
click at [1170, 226] on html "Palīdzības centrs Sazinies ar mums Galerija Lejupielādēt Pasūtījumu vēsture Izi…" at bounding box center [585, 265] width 1171 height 531
click at [688, 36] on link "Lejupielādēt" at bounding box center [691, 30] width 115 height 61
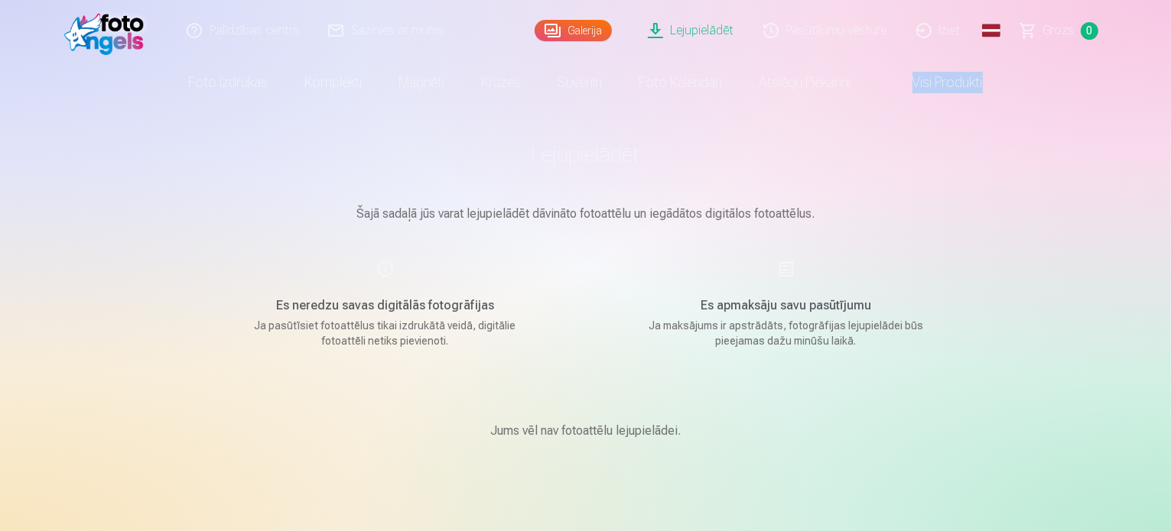
click at [122, 48] on img at bounding box center [108, 30] width 88 height 49
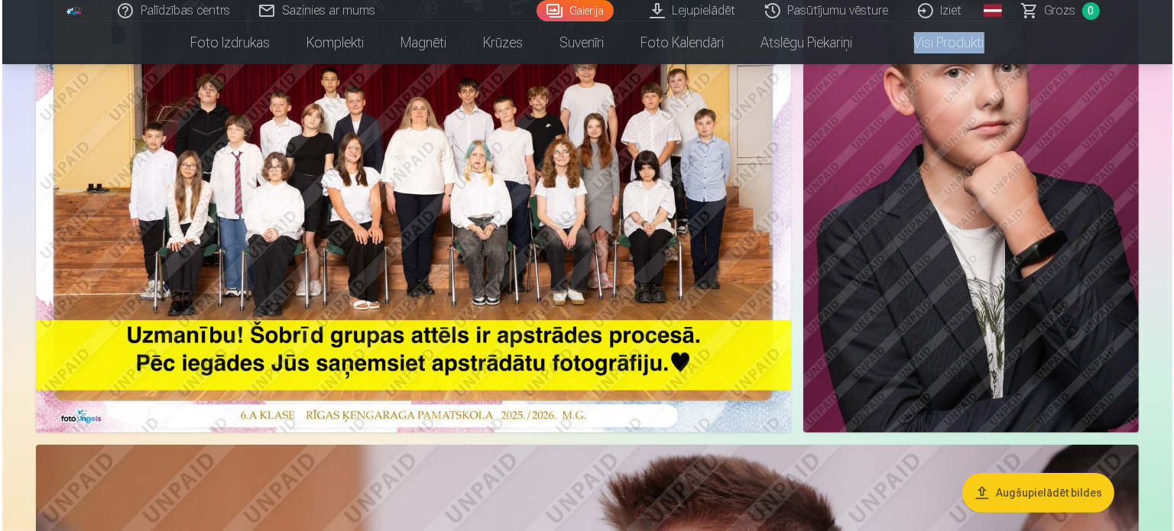
scroll to position [268, 0]
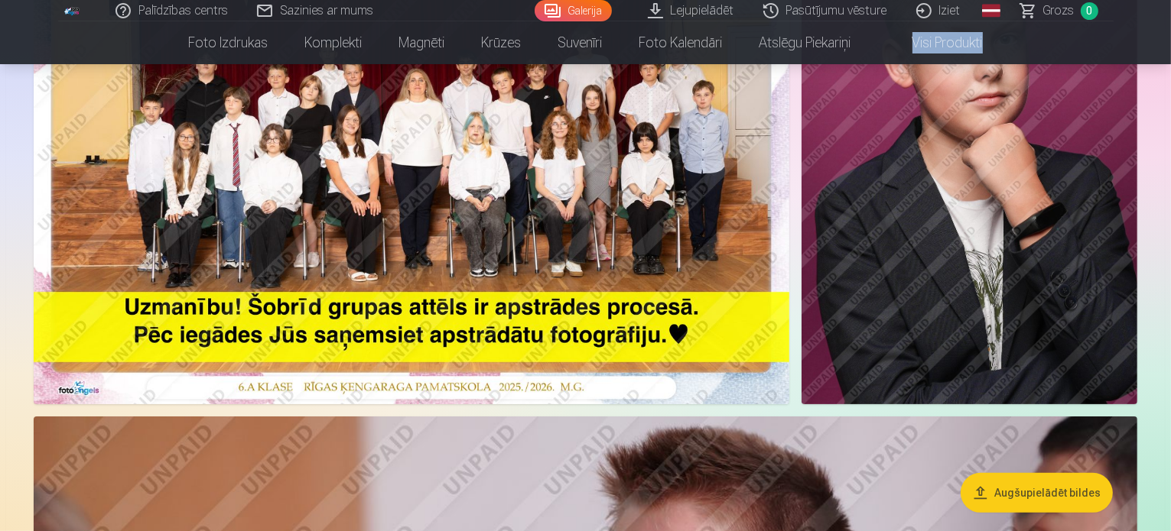
click at [1034, 494] on button "Augšupielādēt bildes" at bounding box center [1036, 493] width 152 height 40
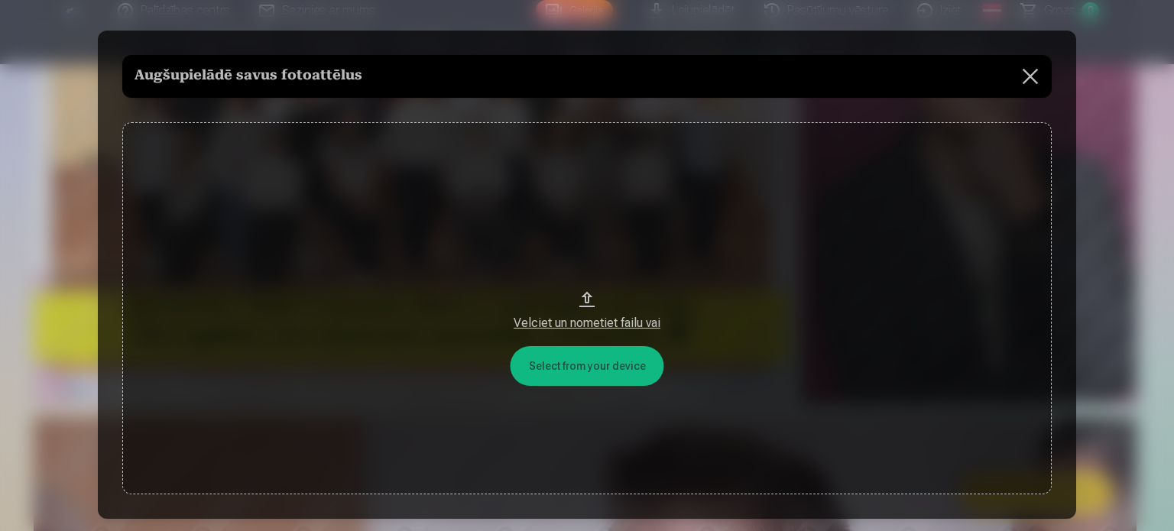
click at [1031, 76] on button at bounding box center [1030, 76] width 43 height 43
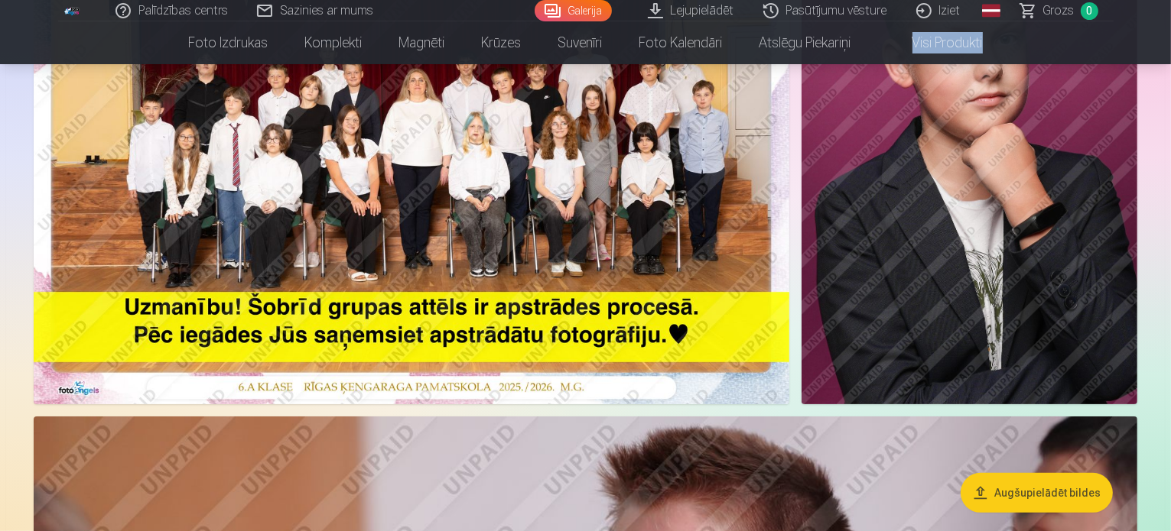
click at [982, 260] on img at bounding box center [969, 153] width 336 height 504
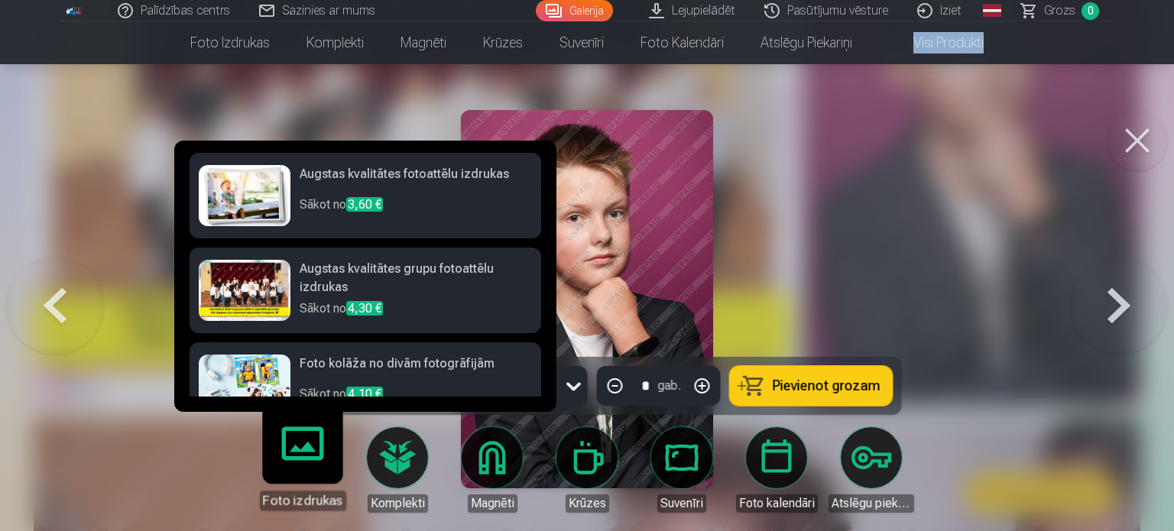
click at [314, 468] on link "Foto izdrukas" at bounding box center [302, 464] width 94 height 94
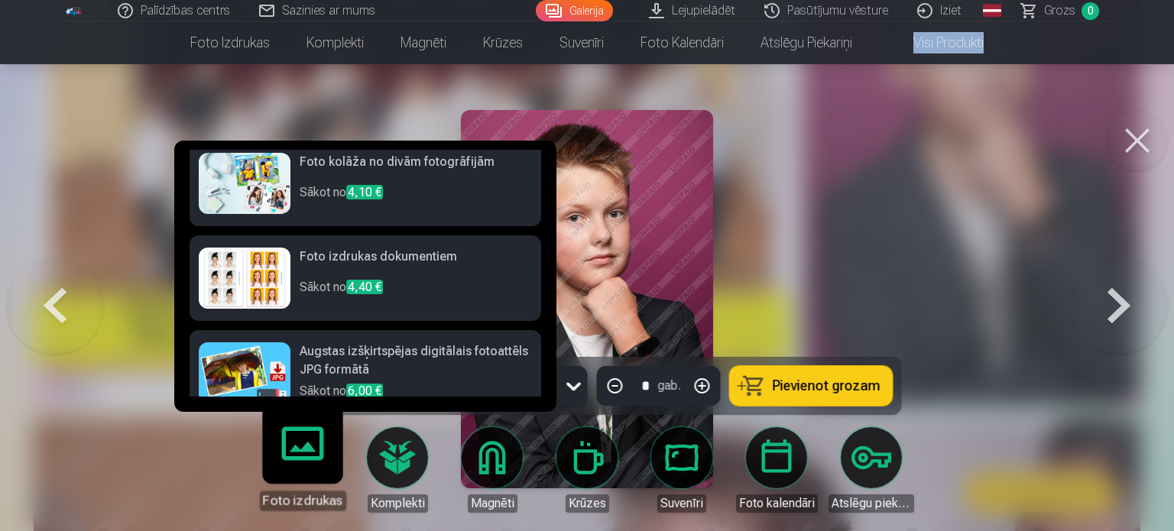
scroll to position [223, 0]
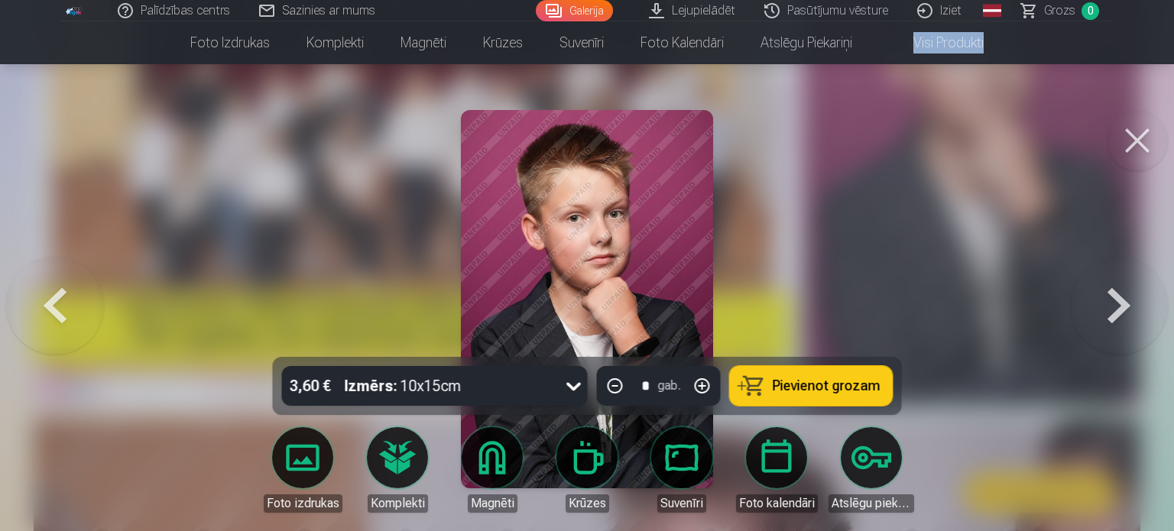
click at [285, 479] on link "Foto izdrukas" at bounding box center [303, 470] width 86 height 86
click at [320, 464] on link "Foto izdrukas" at bounding box center [303, 470] width 86 height 86
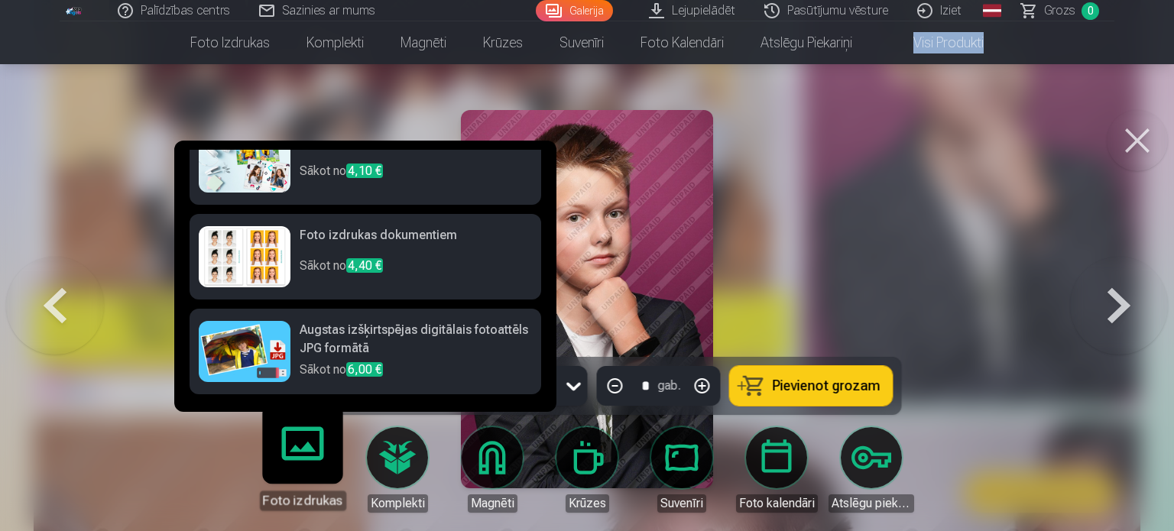
click at [437, 329] on h6 "Augstas izšķirtspējas digitālais fotoattēls JPG formātā" at bounding box center [416, 341] width 232 height 40
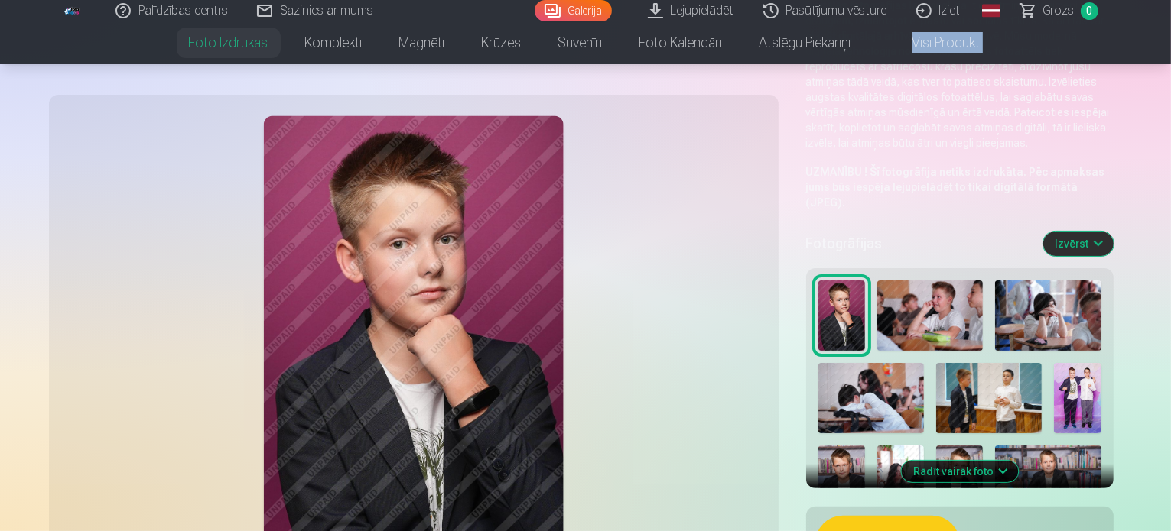
scroll to position [254, 0]
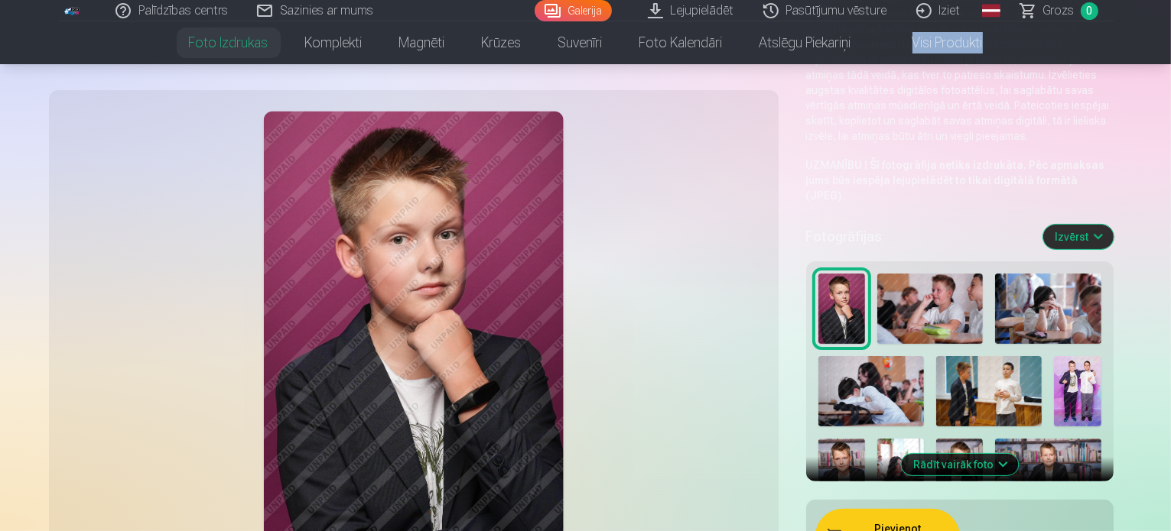
click at [972, 454] on button "Rādīt vairāk foto" at bounding box center [959, 464] width 117 height 21
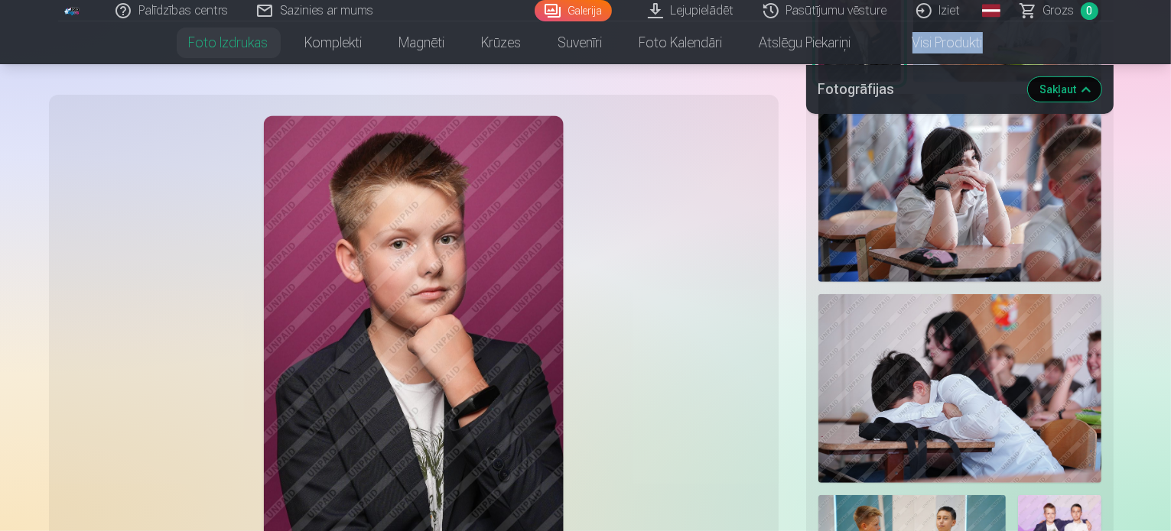
scroll to position [611, 0]
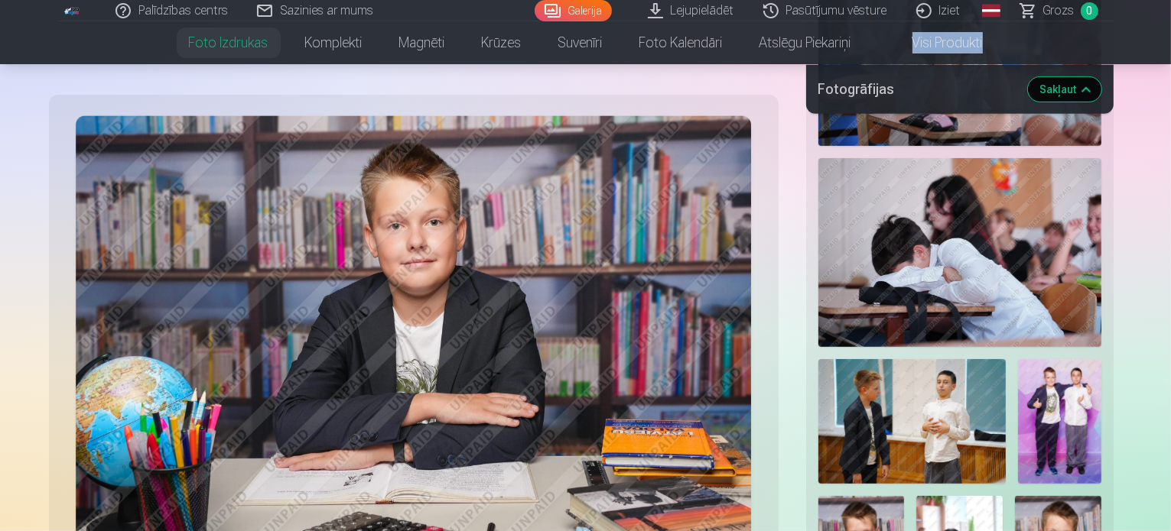
scroll to position [716, 0]
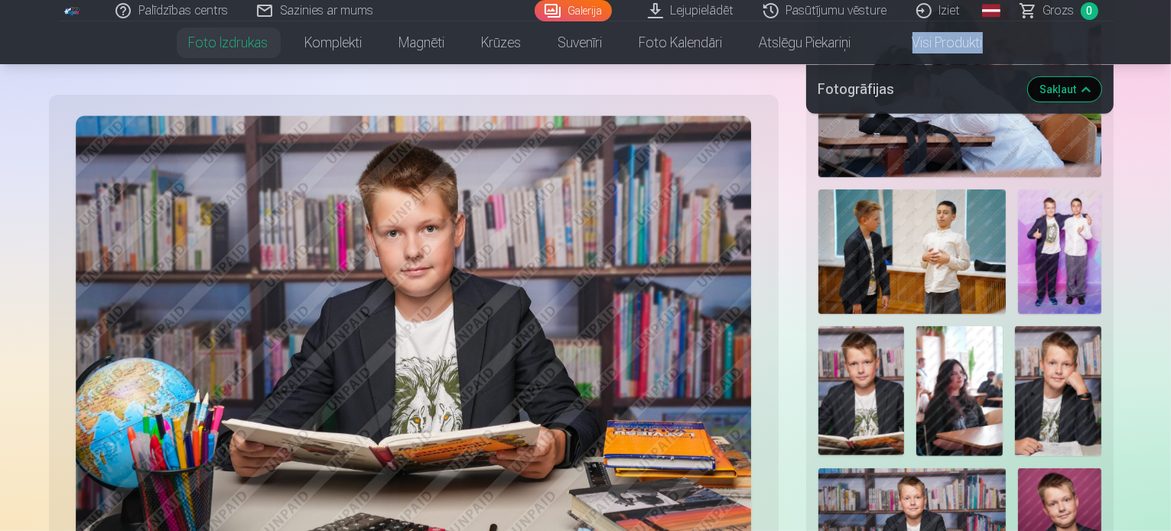
scroll to position [884, 0]
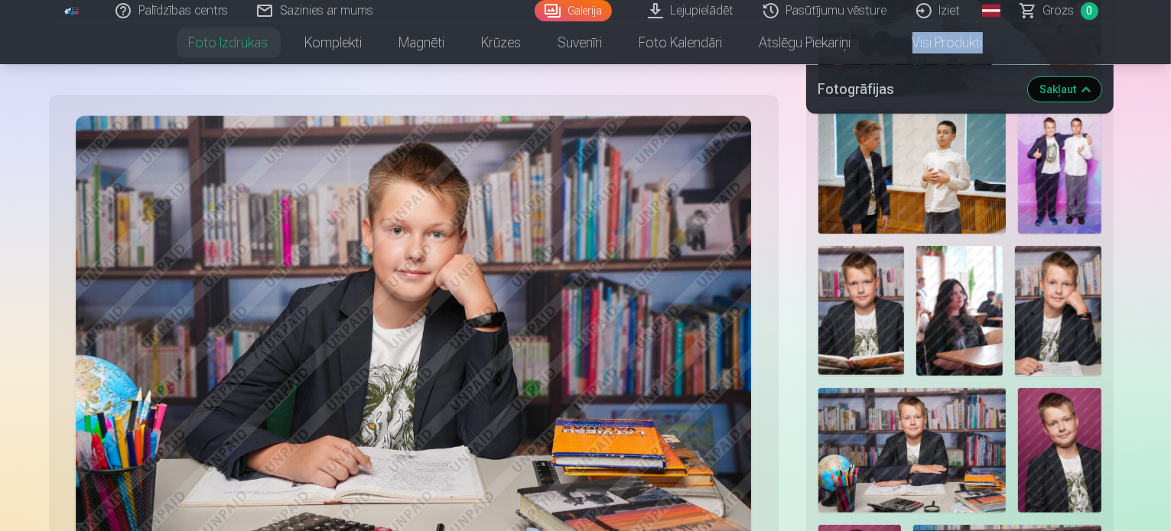
scroll to position [973, 0]
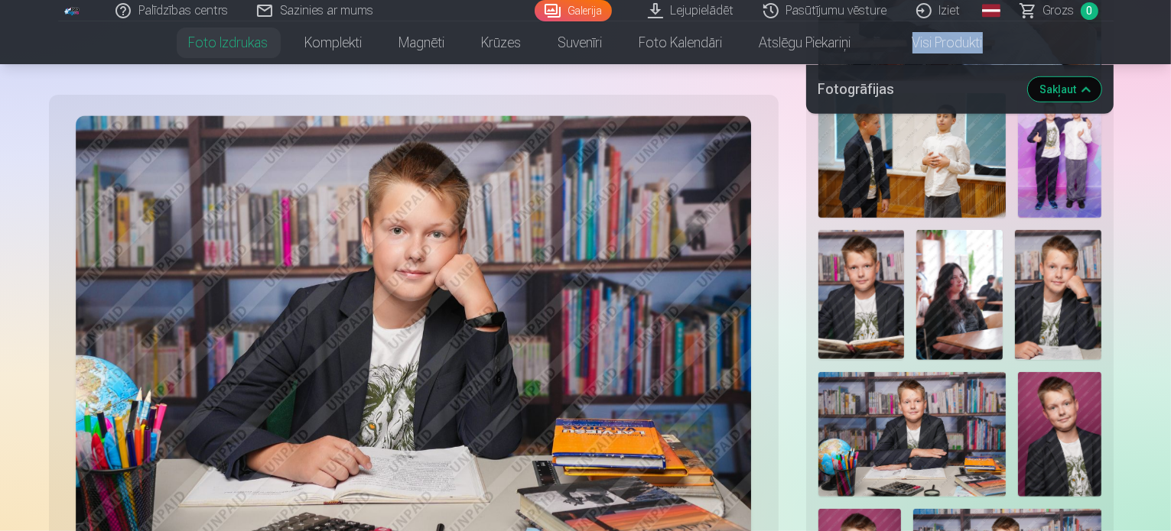
click at [421, 434] on img at bounding box center [414, 341] width 676 height 450
click at [495, 302] on img at bounding box center [414, 341] width 676 height 450
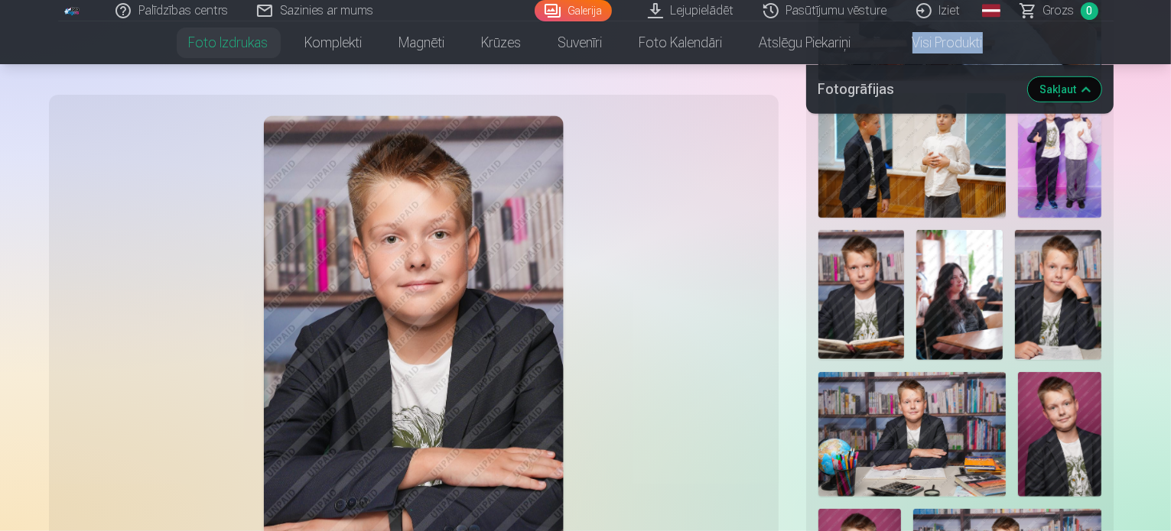
click at [410, 332] on img at bounding box center [413, 341] width 300 height 450
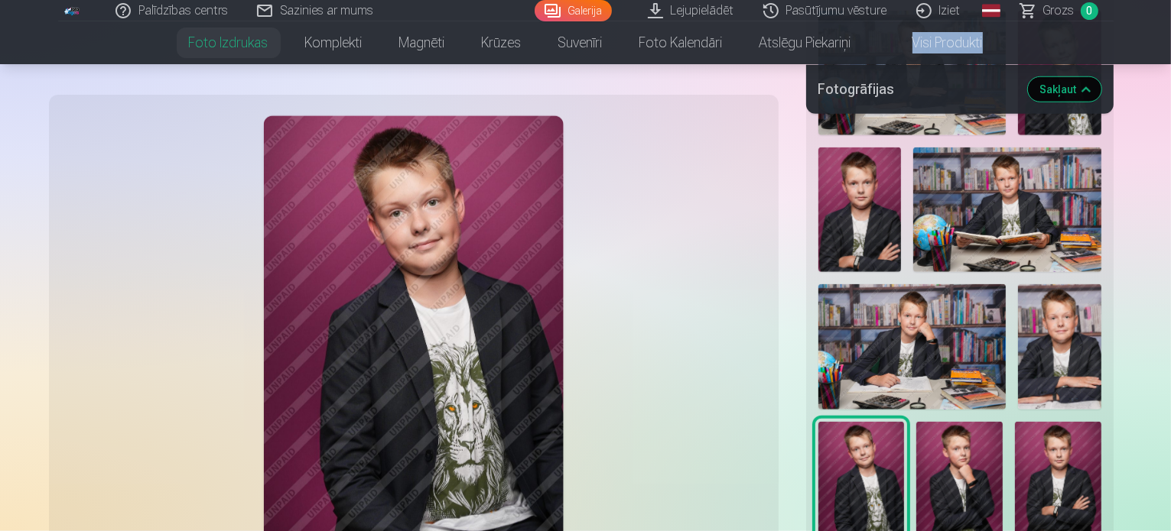
scroll to position [1343, 0]
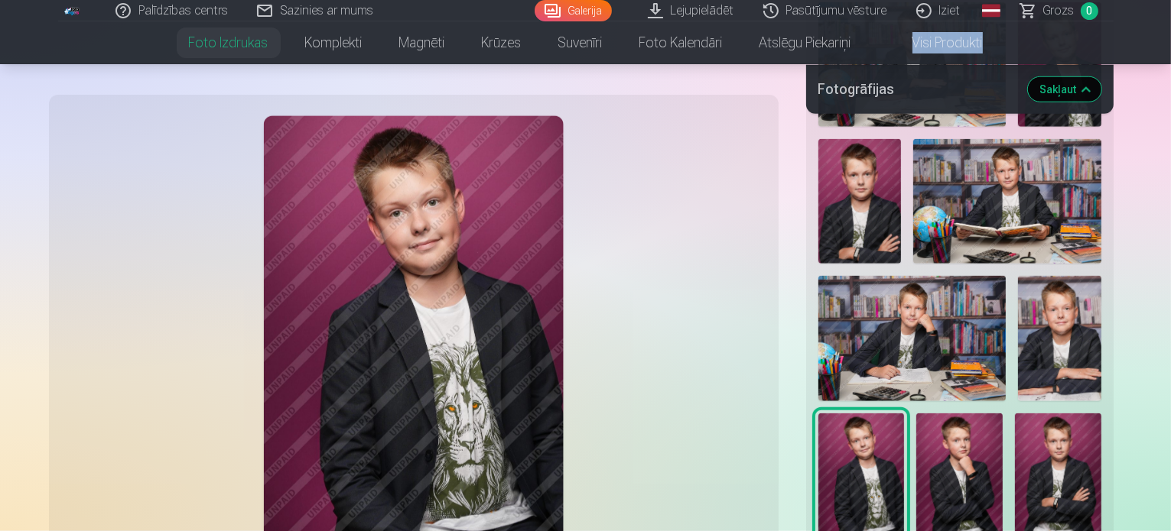
click at [380, 307] on img at bounding box center [413, 341] width 300 height 450
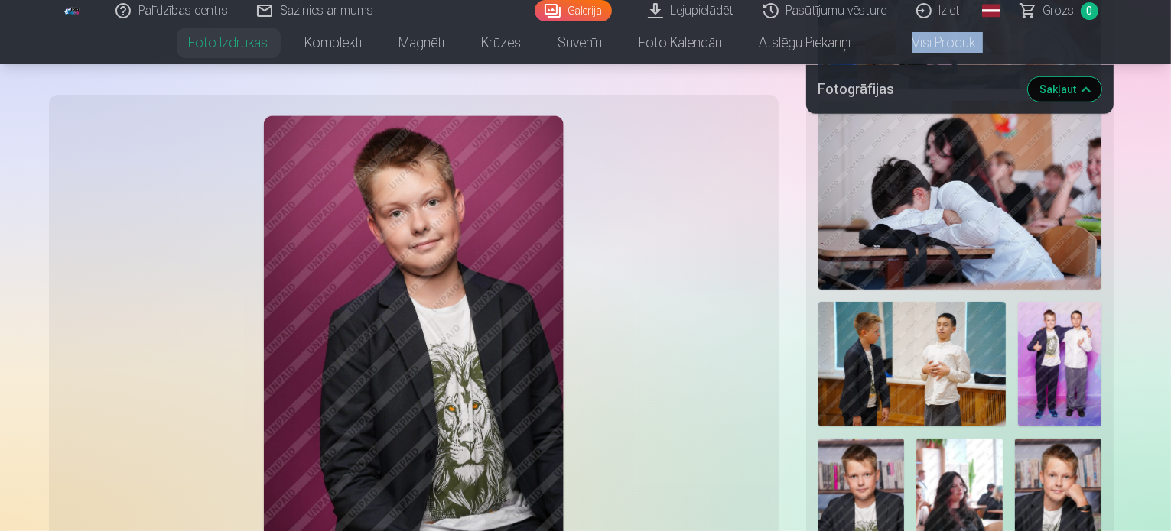
scroll to position [755, 0]
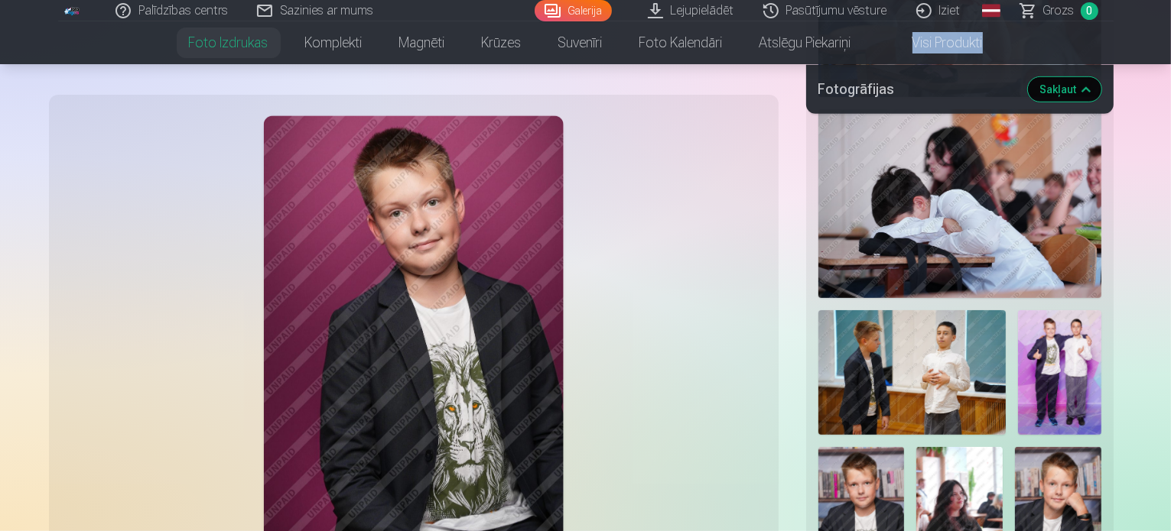
click at [489, 378] on img at bounding box center [413, 341] width 300 height 450
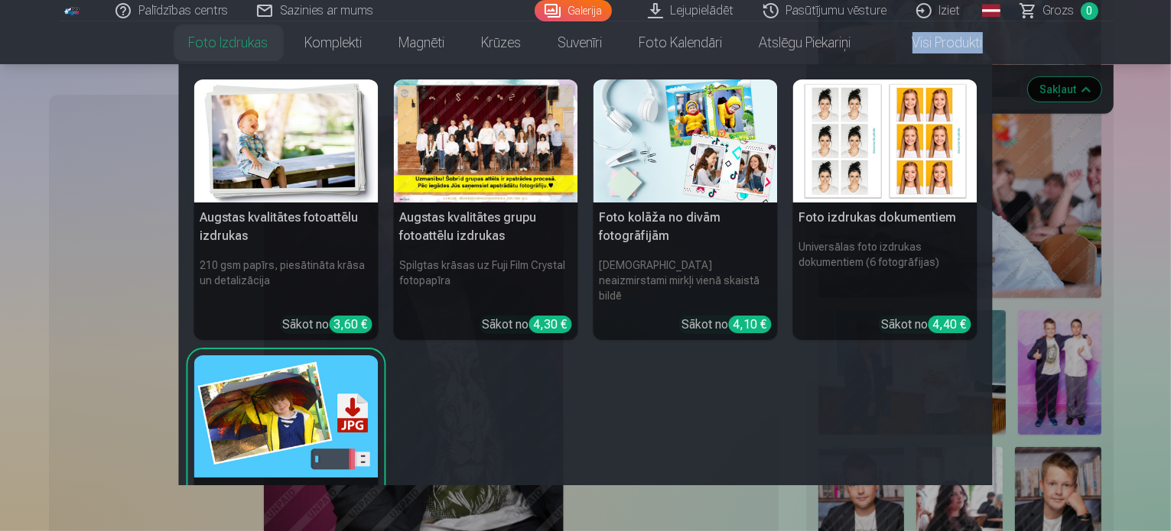
click at [243, 149] on img at bounding box center [286, 141] width 184 height 123
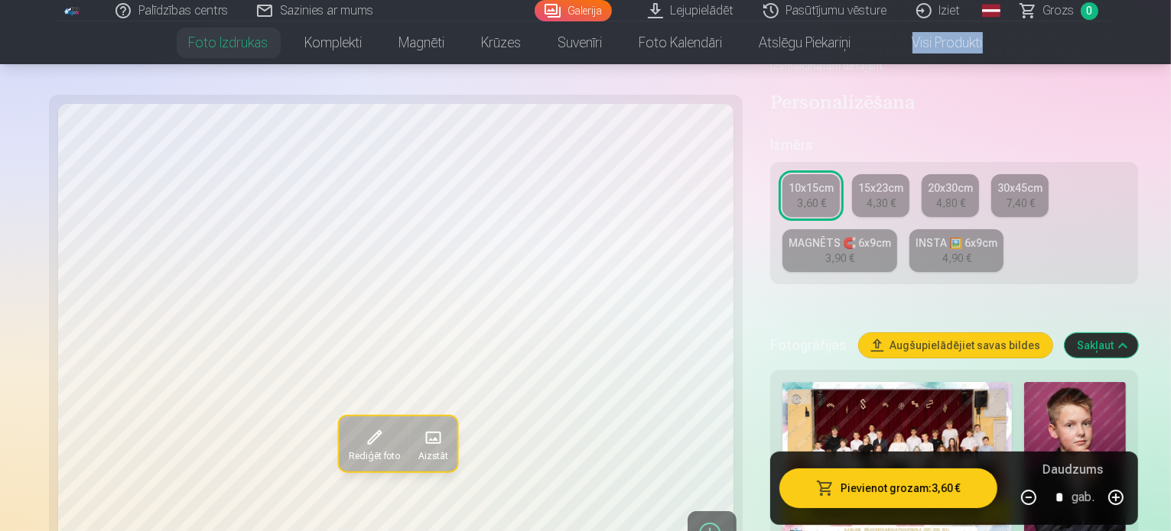
scroll to position [277, 0]
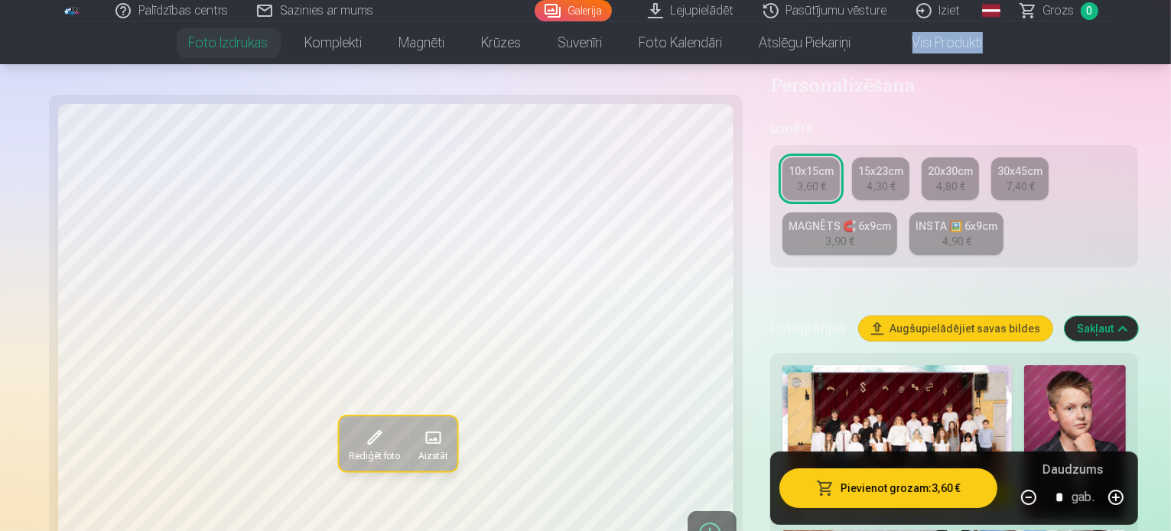
click at [1024, 374] on img at bounding box center [1075, 441] width 102 height 153
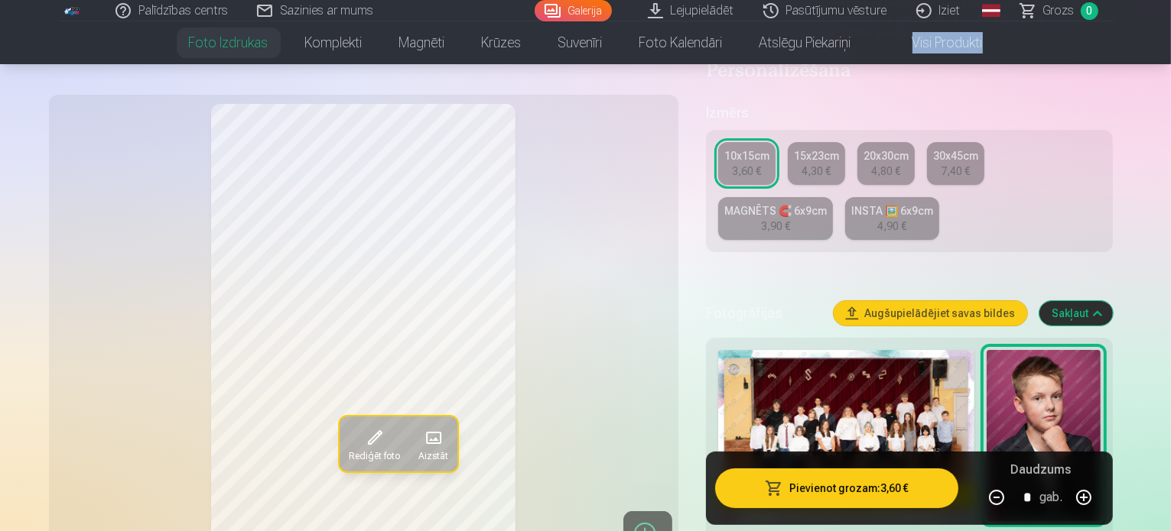
click at [851, 203] on div "INSTA 🖼️ 6x9cm" at bounding box center [892, 210] width 82 height 15
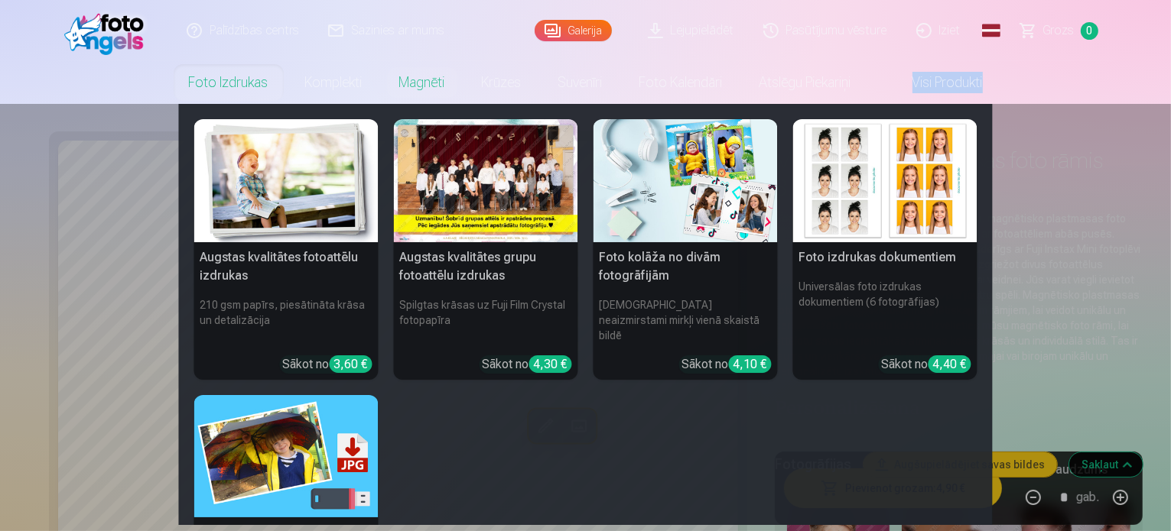
click at [246, 415] on img at bounding box center [286, 456] width 184 height 123
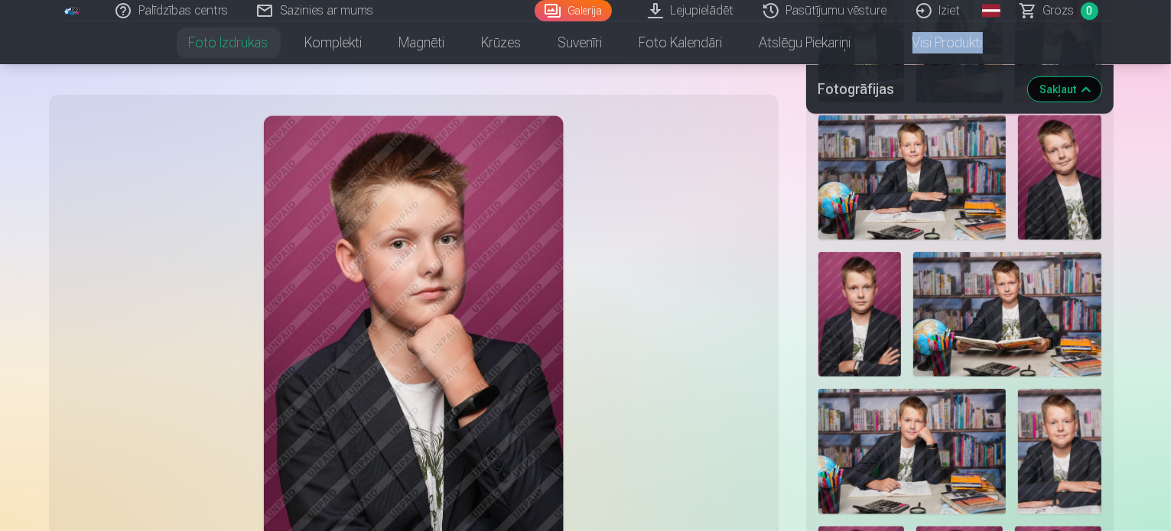
scroll to position [1174, 0]
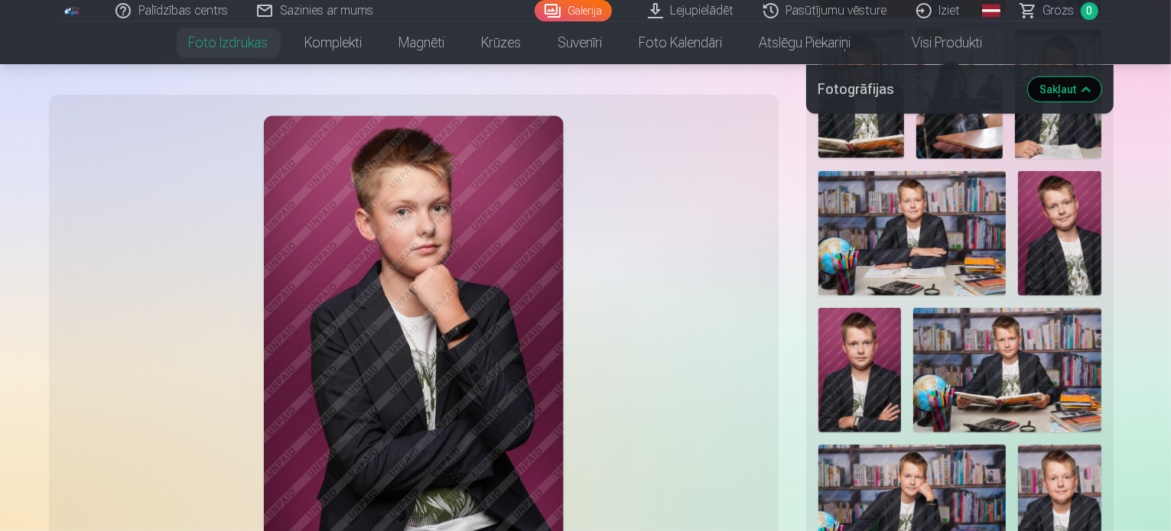
drag, startPoint x: 1170, startPoint y: 109, endPoint x: 1171, endPoint y: 70, distance: 38.2
click at [1064, 19] on span "Grozs" at bounding box center [1058, 11] width 31 height 18
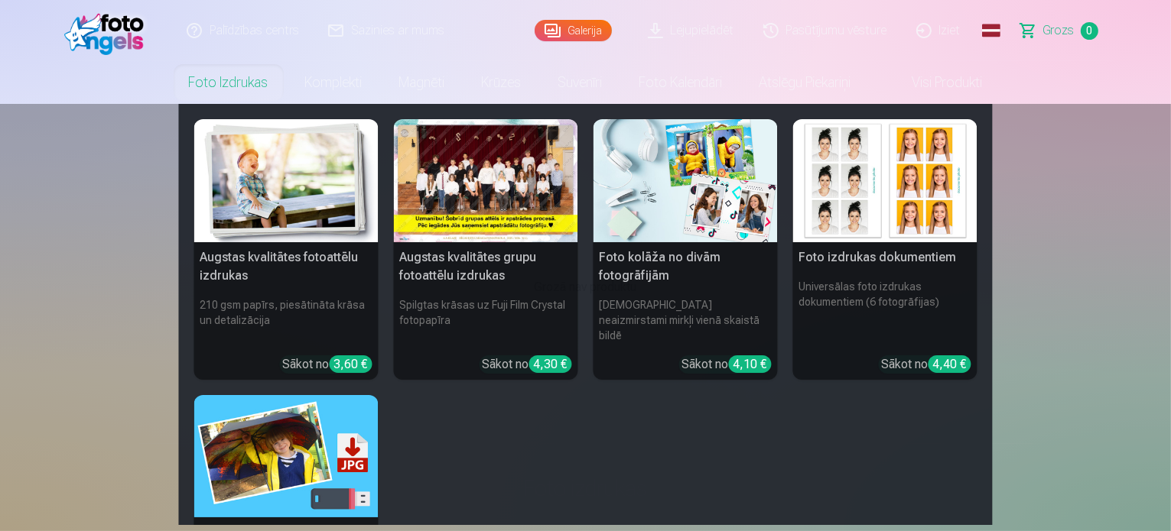
click at [235, 88] on link "Foto izdrukas" at bounding box center [229, 82] width 116 height 43
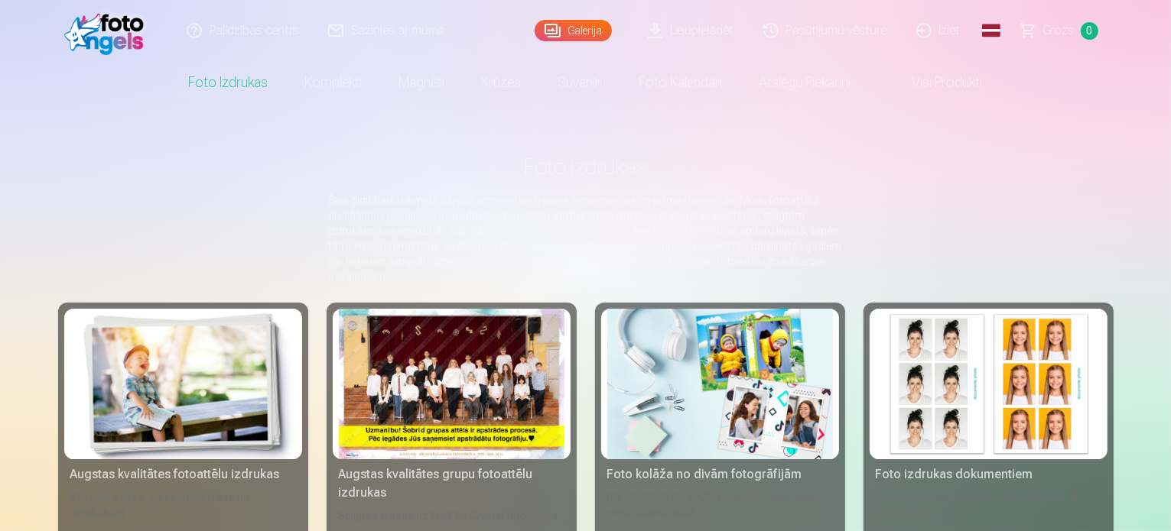
click at [103, 2] on link at bounding box center [108, 30] width 100 height 61
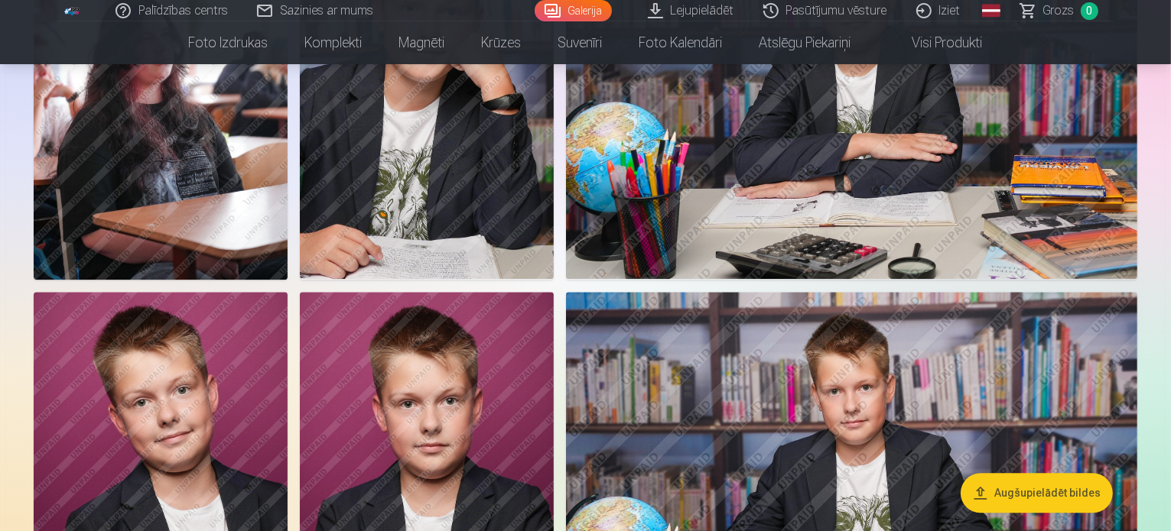
scroll to position [3407, 0]
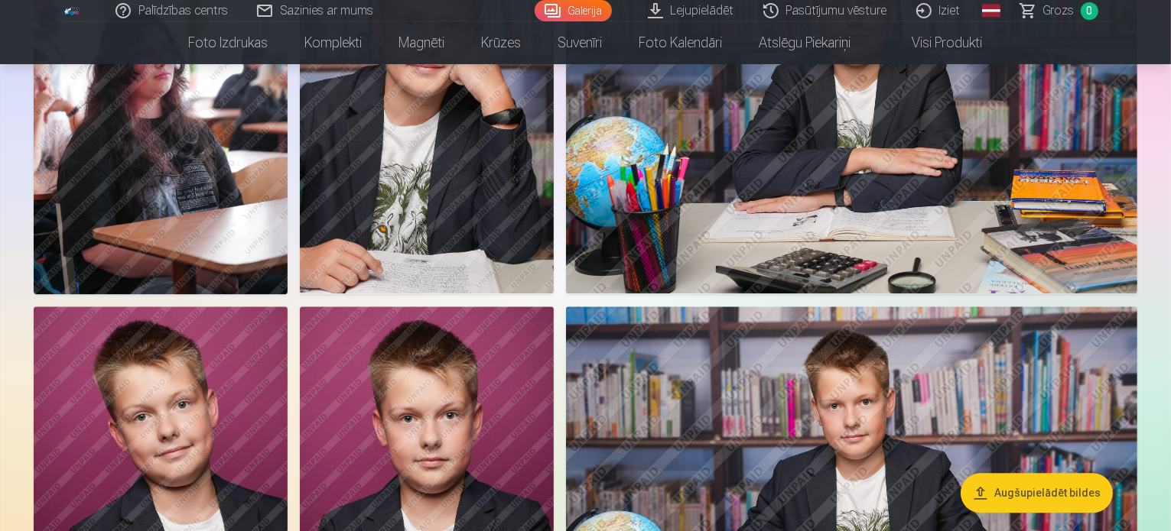
click at [554, 294] on img at bounding box center [427, 103] width 254 height 381
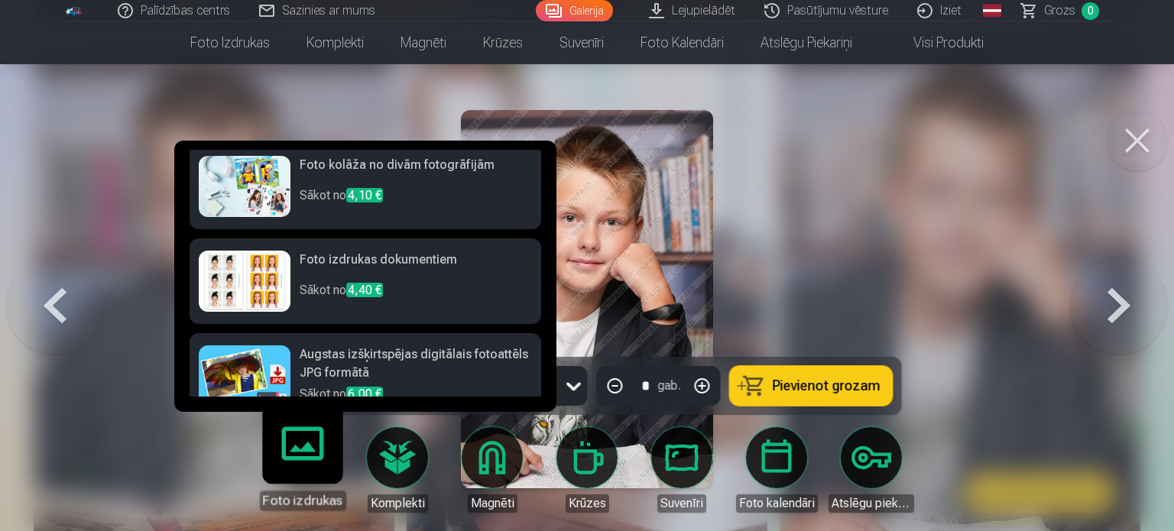
scroll to position [223, 0]
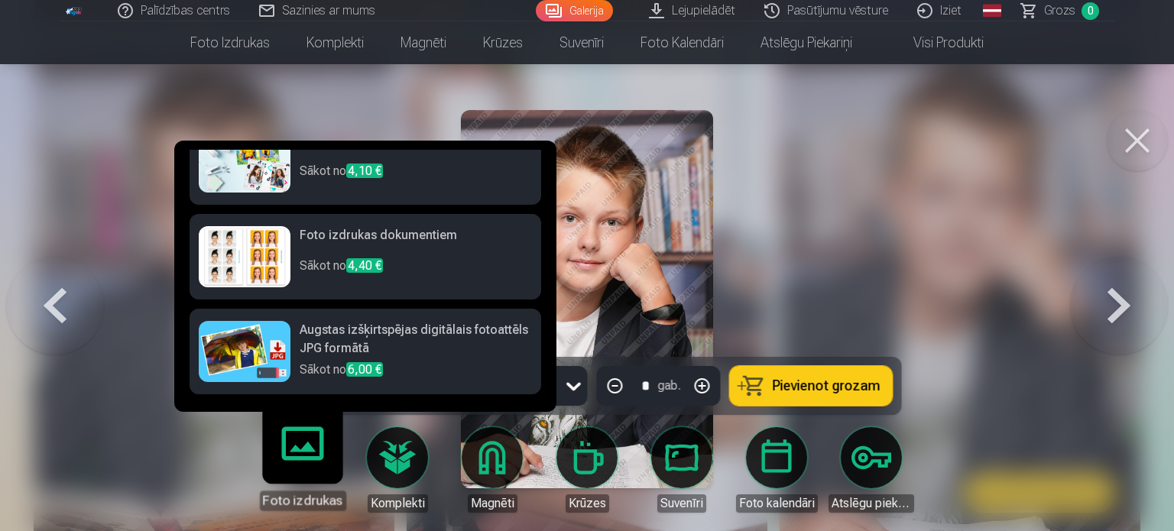
click at [404, 366] on p "Sākot no 6,00 €" at bounding box center [416, 371] width 232 height 21
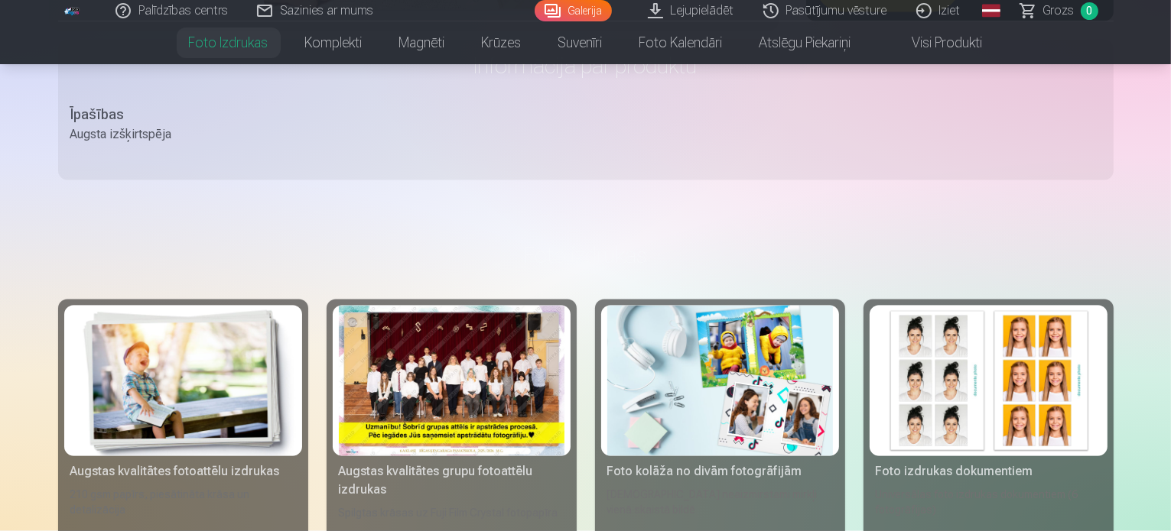
scroll to position [2323, 0]
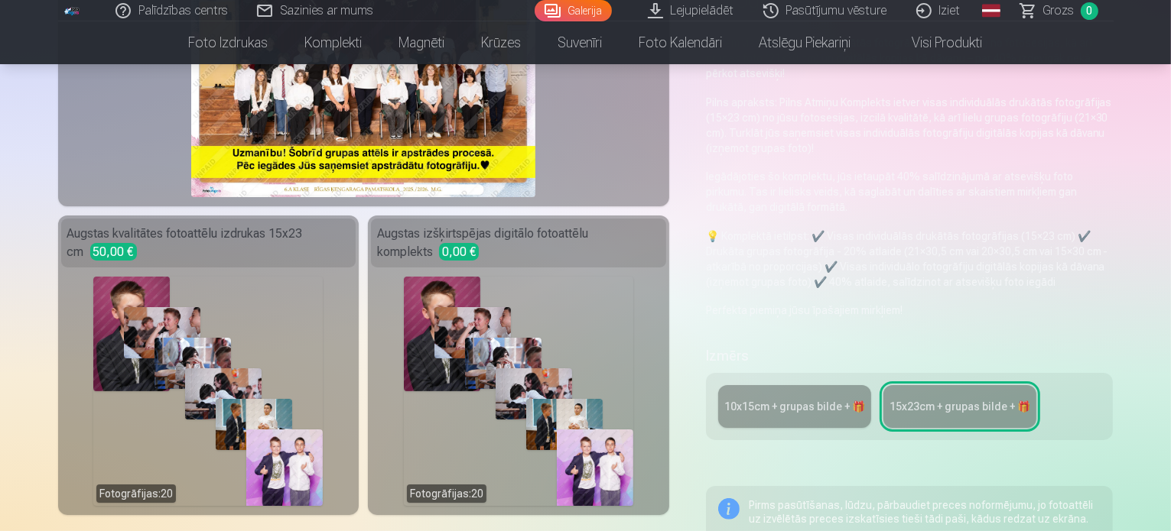
scroll to position [90, 0]
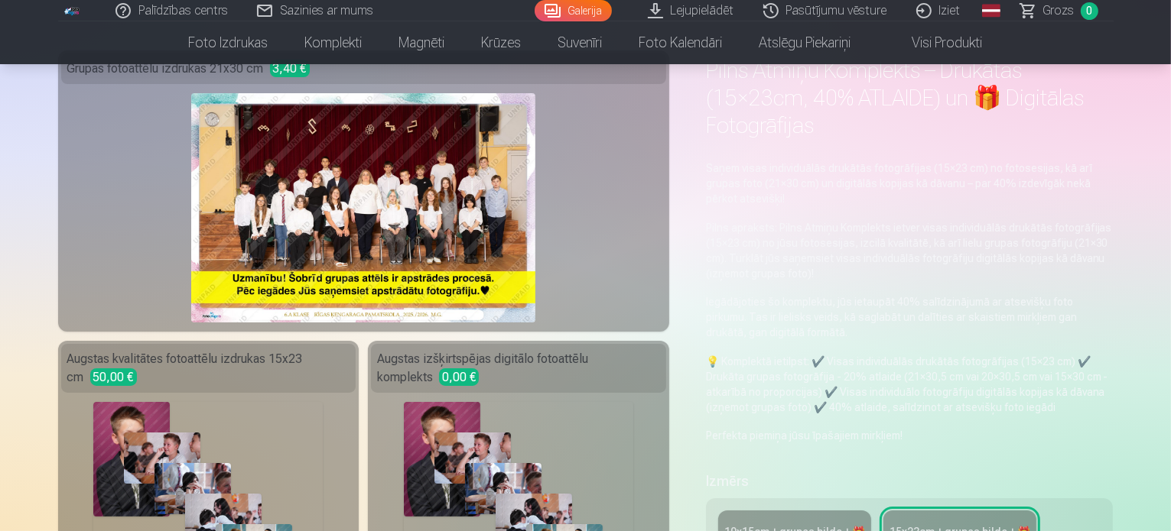
click at [831, 511] on link "10x15сm + grupas bilde + 🎁" at bounding box center [794, 532] width 153 height 43
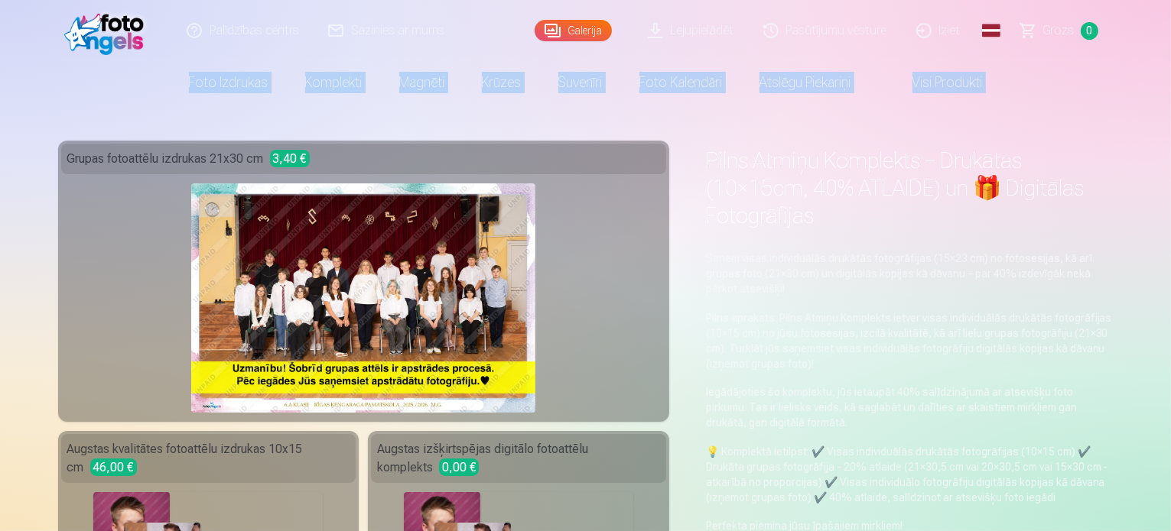
drag, startPoint x: 1168, startPoint y: 41, endPoint x: 1174, endPoint y: 87, distance: 46.9
click at [1170, 87] on html "Palīdzības centrs Sazinies ar mums Galerija Lejupielādēt Pasūtījumu vēsture Izi…" at bounding box center [585, 265] width 1171 height 531
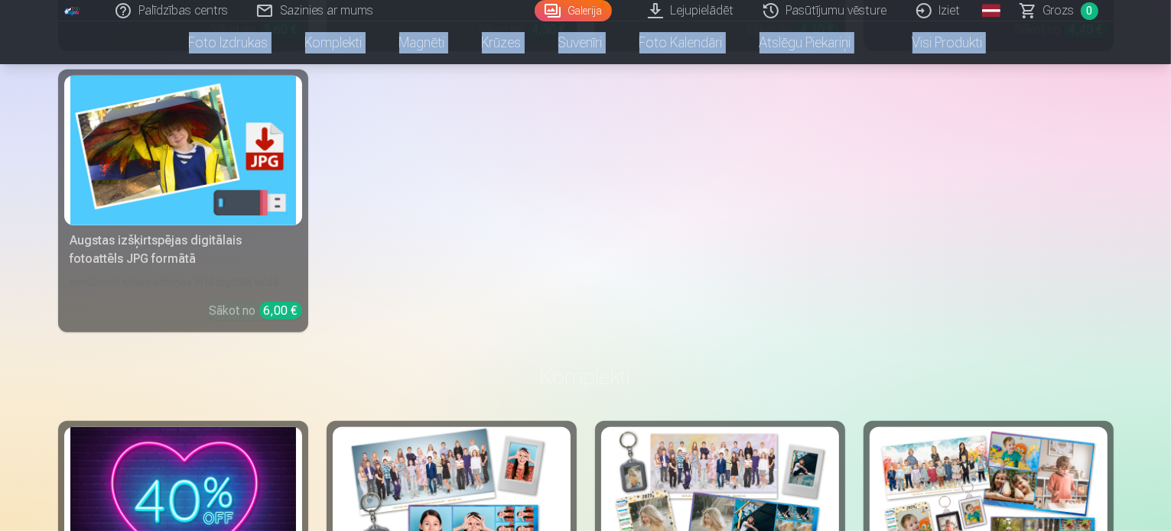
scroll to position [1505, 0]
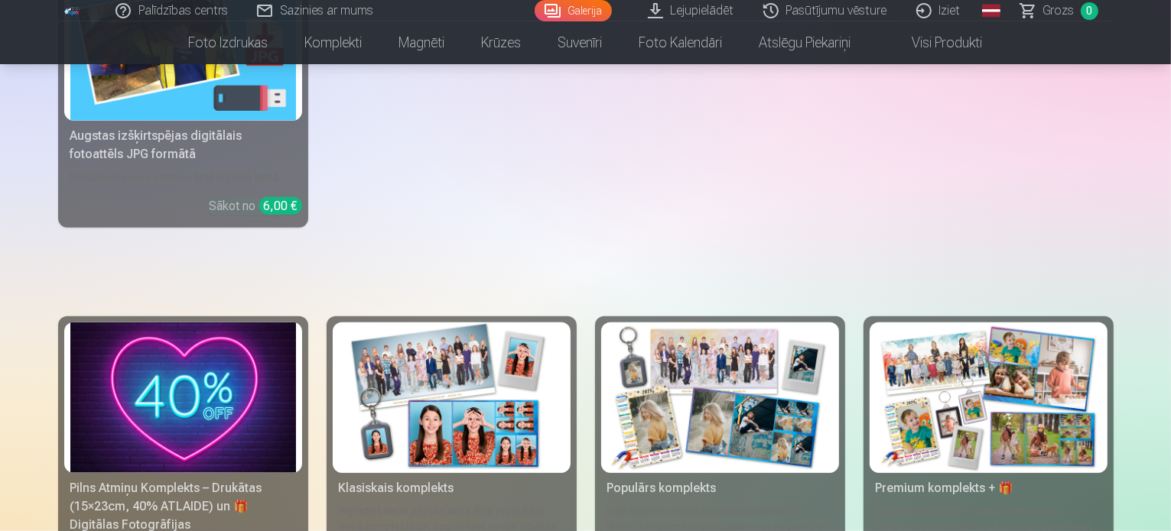
drag, startPoint x: 1168, startPoint y: 162, endPoint x: 1174, endPoint y: 112, distance: 50.0
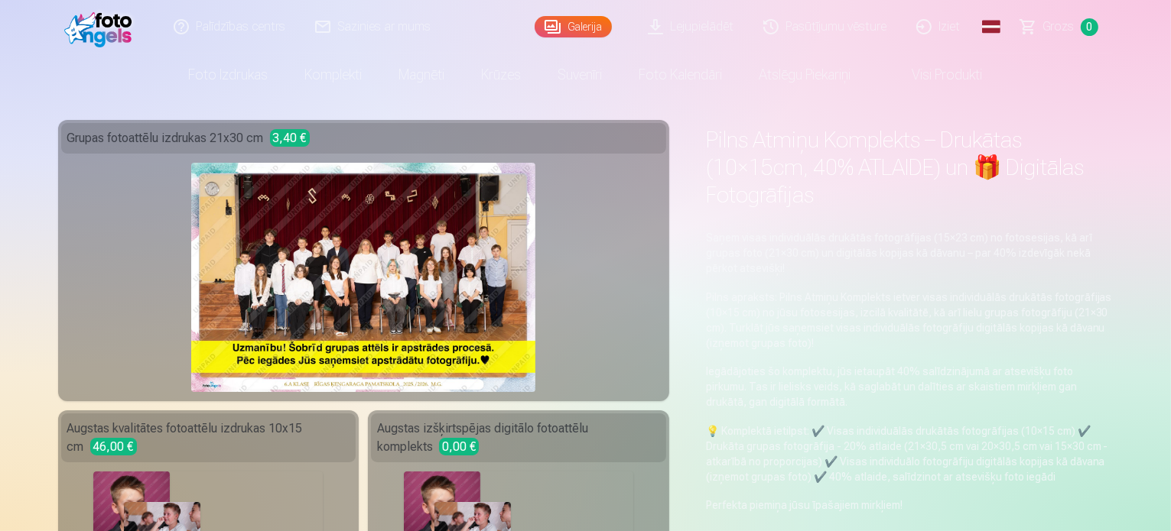
scroll to position [0, 0]
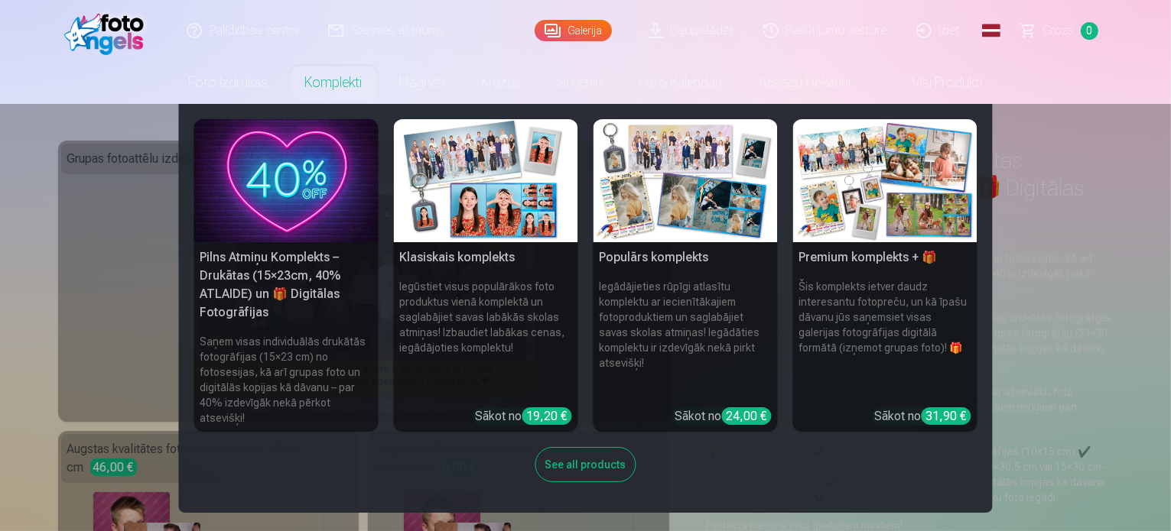
click at [862, 261] on h5 "Premium komplekts + 🎁" at bounding box center [885, 257] width 184 height 31
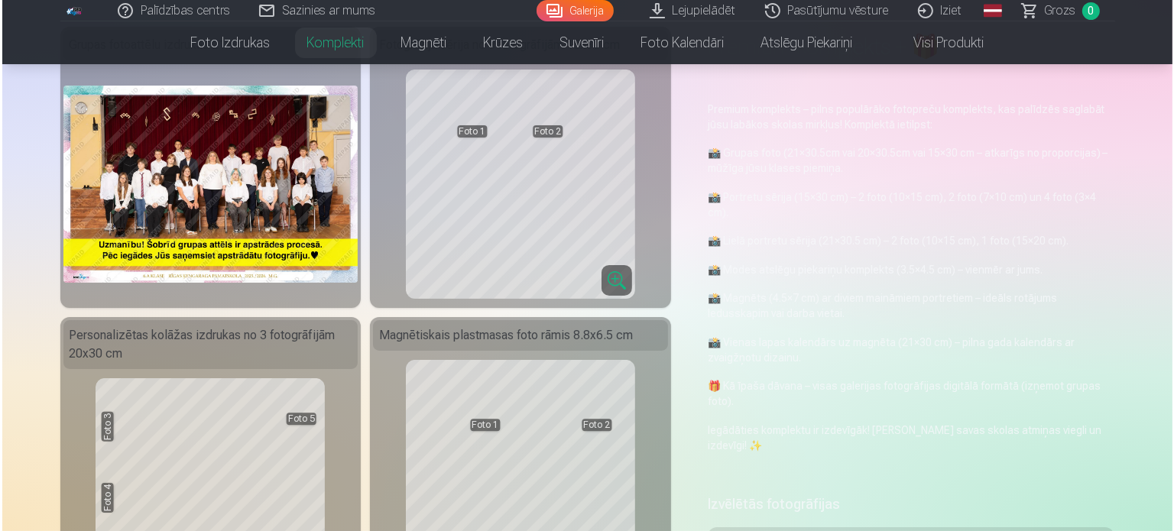
scroll to position [115, 0]
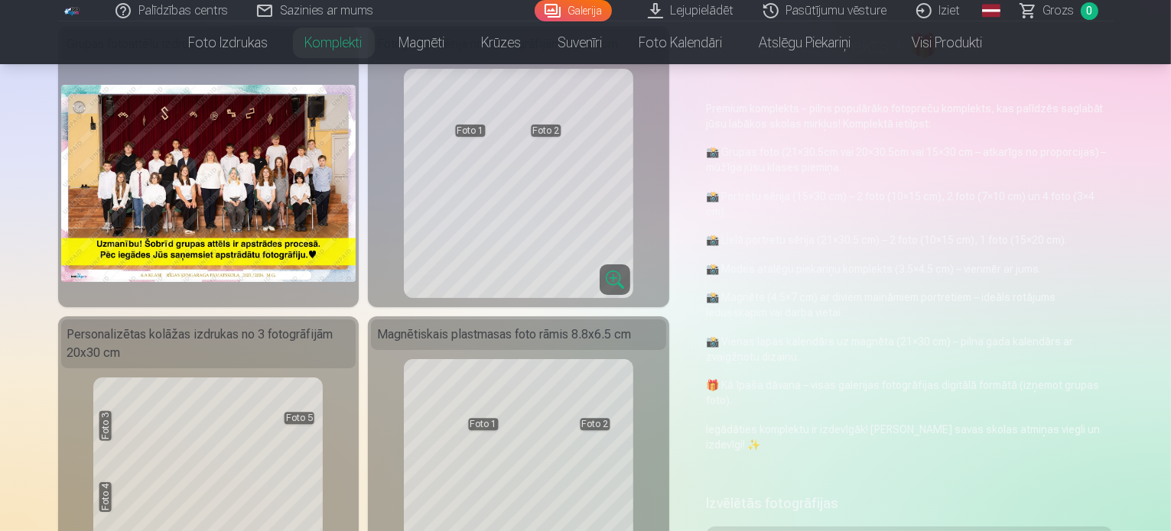
click at [235, 195] on img at bounding box center [208, 183] width 295 height 197
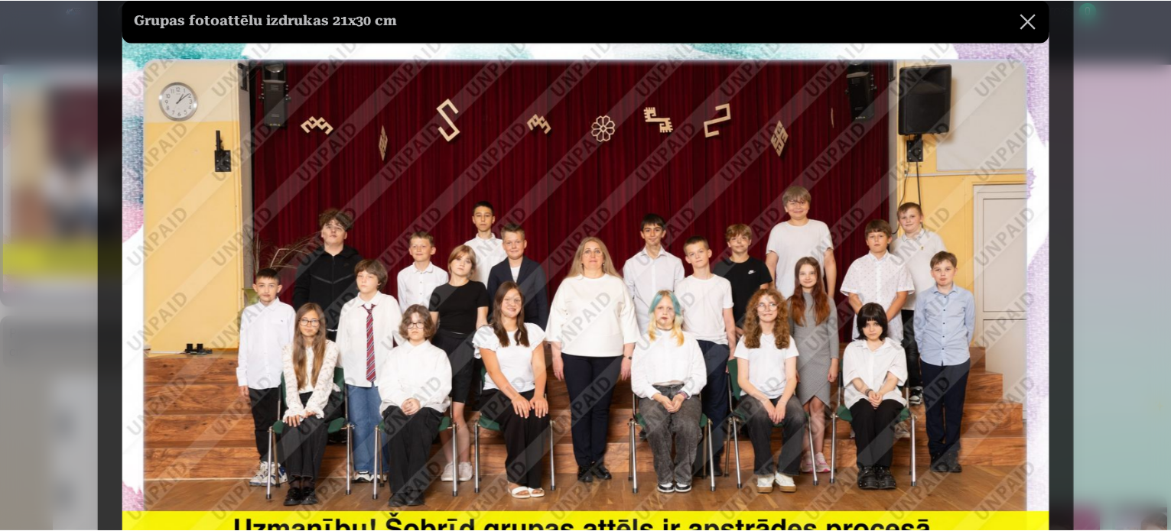
scroll to position [122, 0]
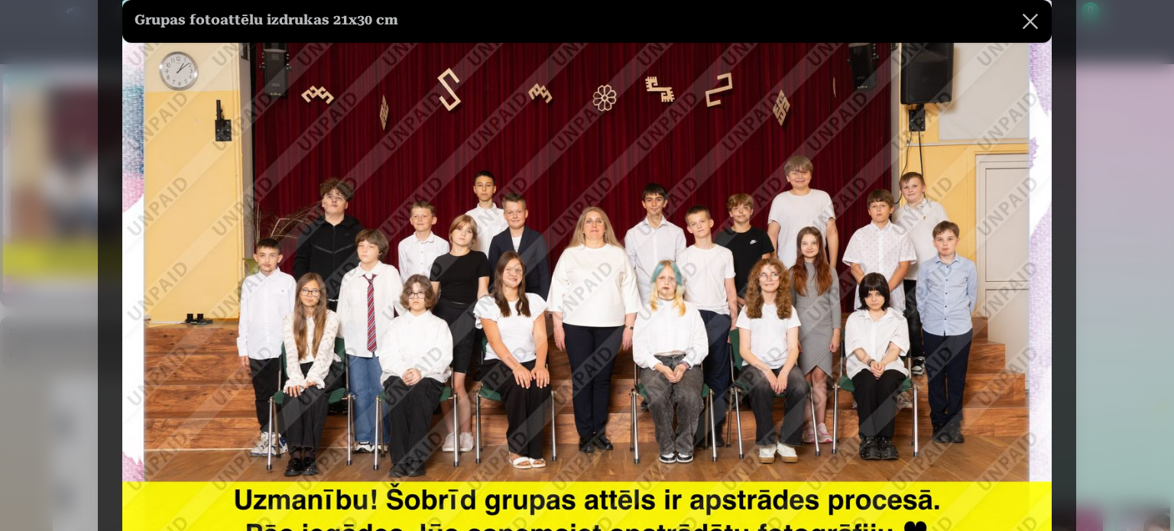
click at [885, 378] on img at bounding box center [587, 310] width 930 height 620
click at [1034, 29] on button at bounding box center [1030, 21] width 43 height 43
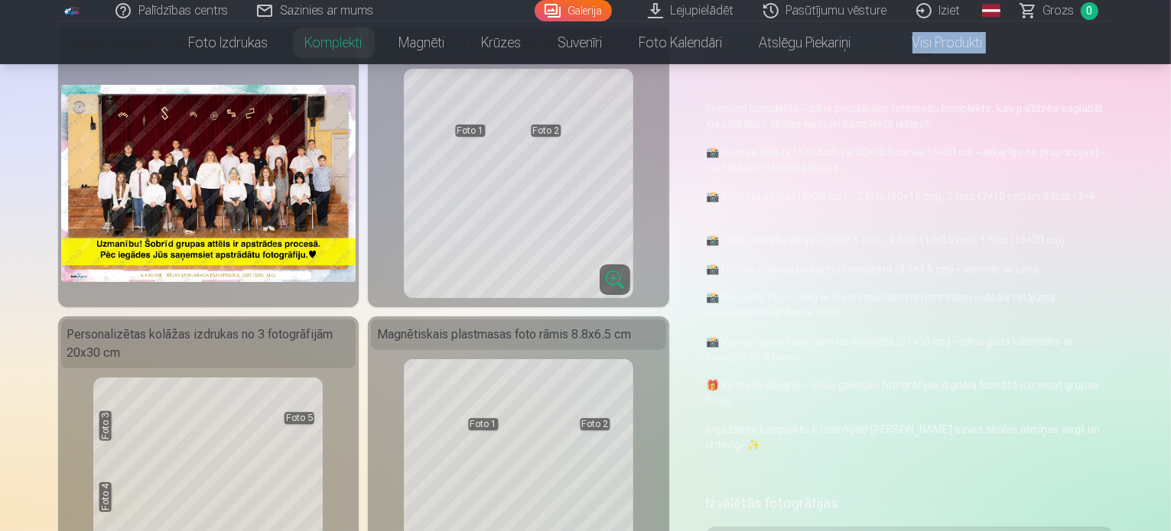
drag, startPoint x: 1168, startPoint y: 47, endPoint x: 1174, endPoint y: 76, distance: 30.3
click at [1170, 76] on html "Palīdzības centrs Sazinies ar mums Galerija Lejupielādēt Pasūtījumu vēsture Izi…" at bounding box center [585, 150] width 1171 height 531
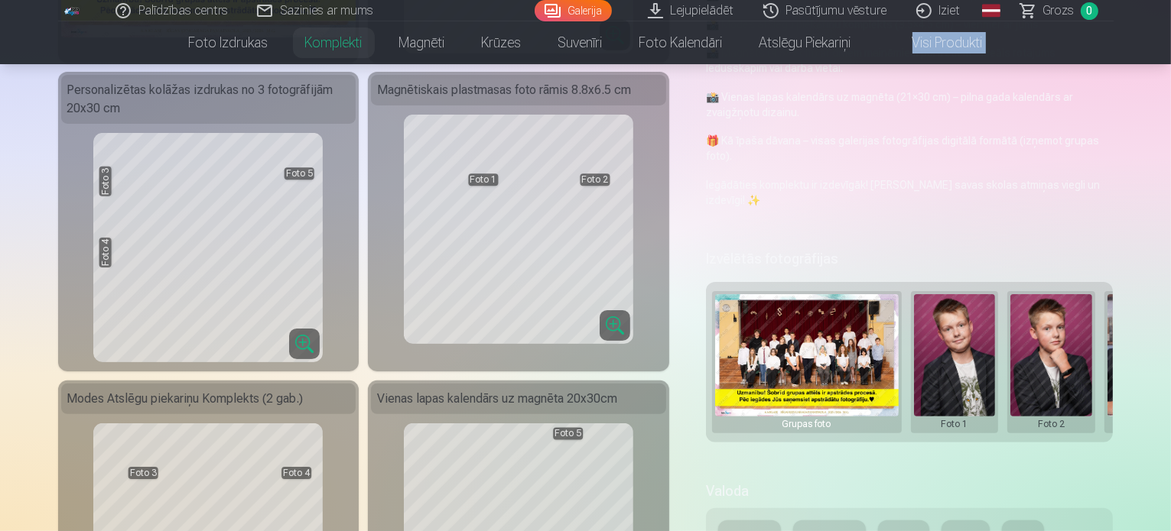
scroll to position [367, 0]
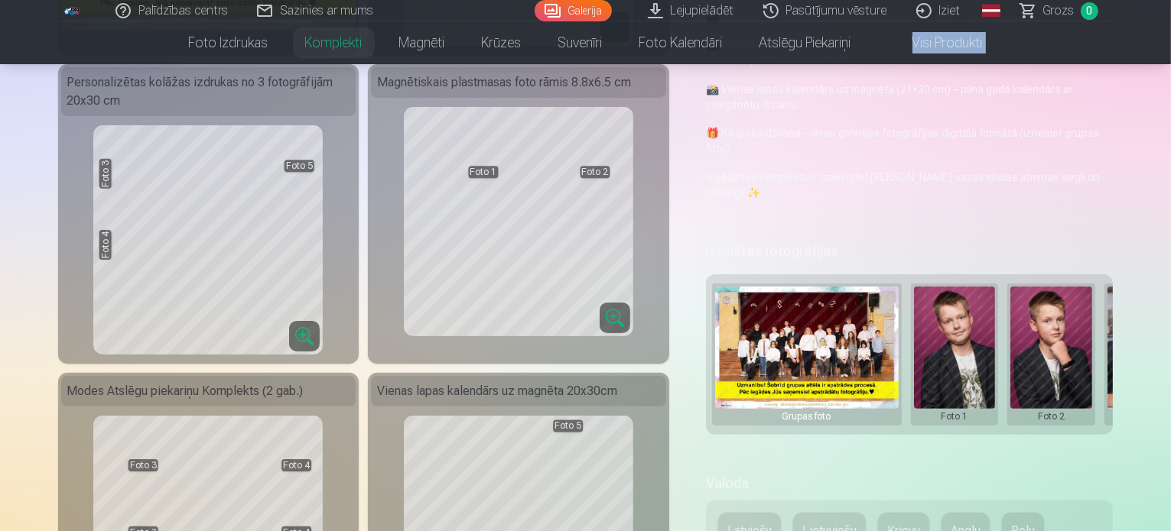
click at [960, 331] on button at bounding box center [955, 355] width 82 height 136
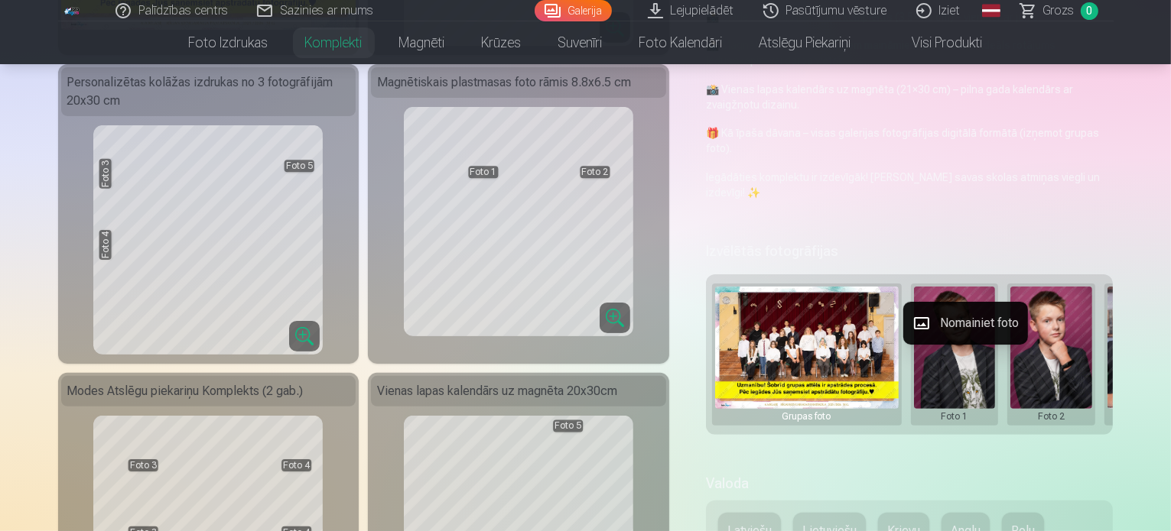
click at [1050, 313] on div at bounding box center [585, 265] width 1171 height 531
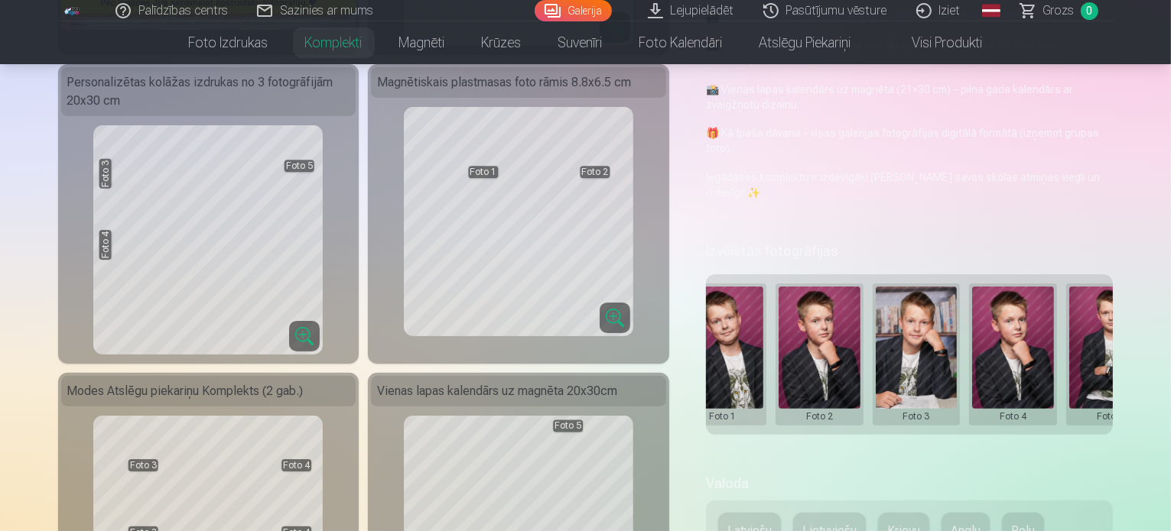
scroll to position [0, 0]
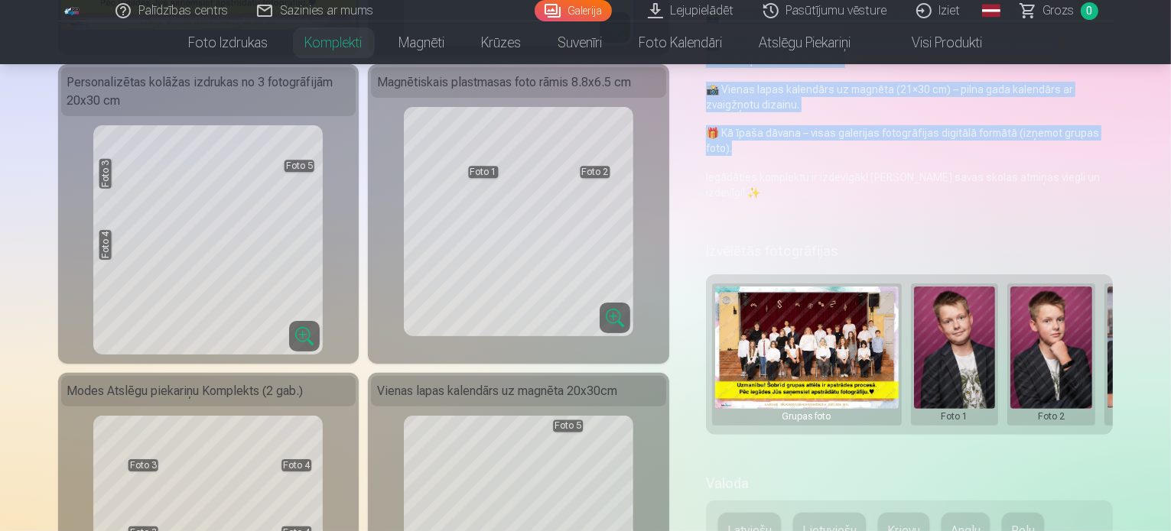
drag, startPoint x: 1170, startPoint y: 62, endPoint x: 1174, endPoint y: 124, distance: 62.0
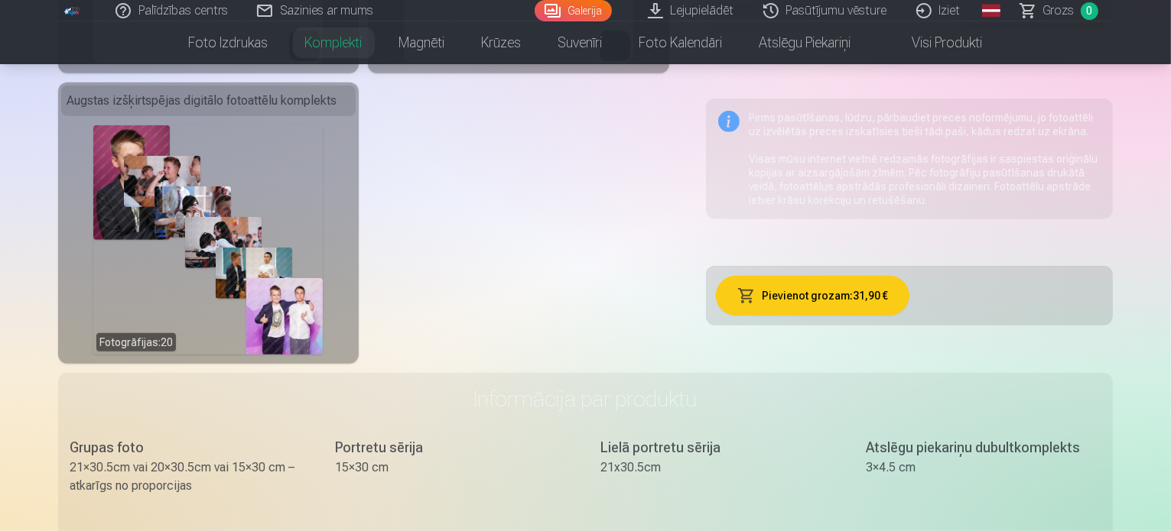
scroll to position [887, 0]
